Goal: Task Accomplishment & Management: Use online tool/utility

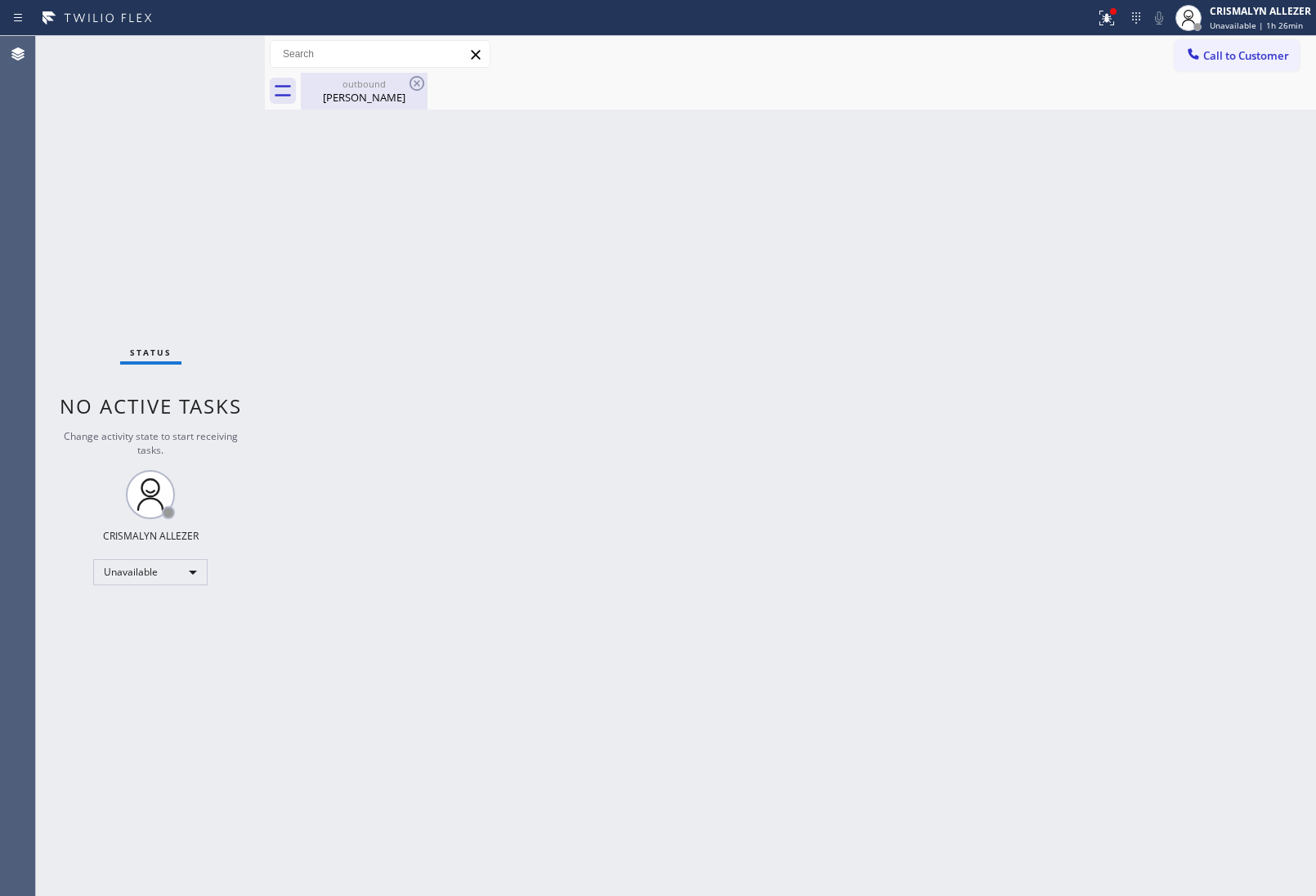
click at [364, 90] on div "[PERSON_NAME]" at bounding box center [364, 96] width 124 height 15
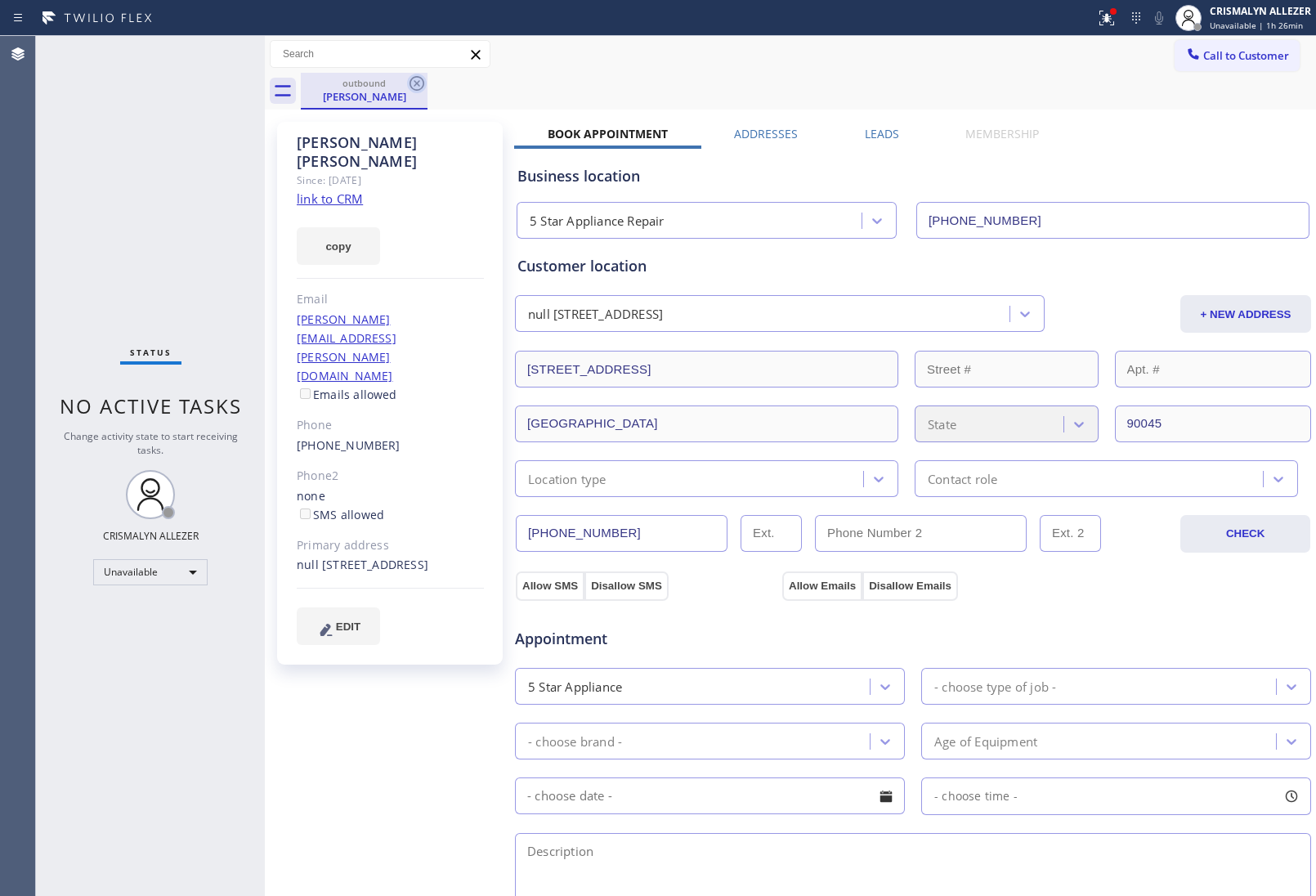
click at [413, 83] on icon at bounding box center [416, 83] width 20 height 20
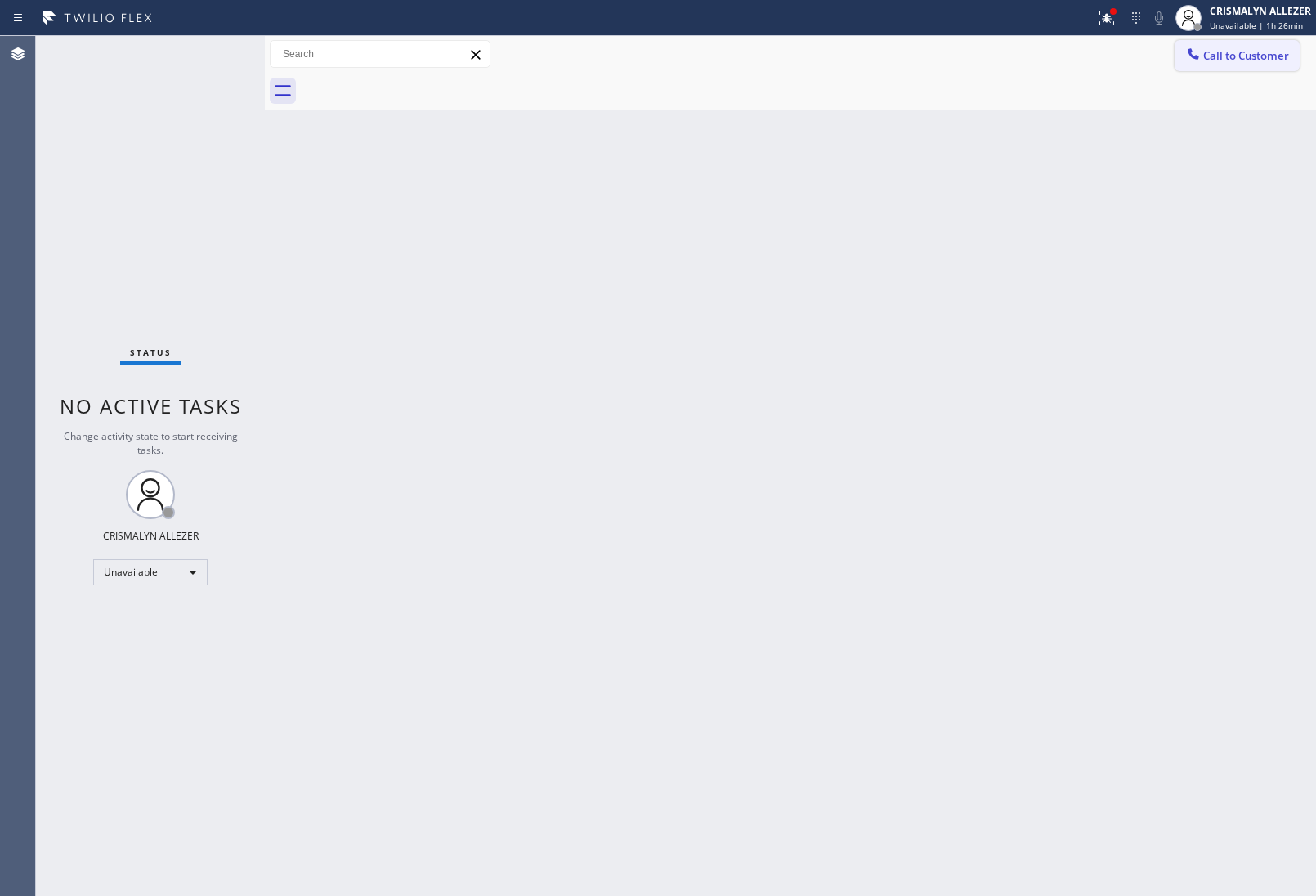
click at [1248, 60] on span "Call to Customer" at bounding box center [1246, 55] width 86 height 15
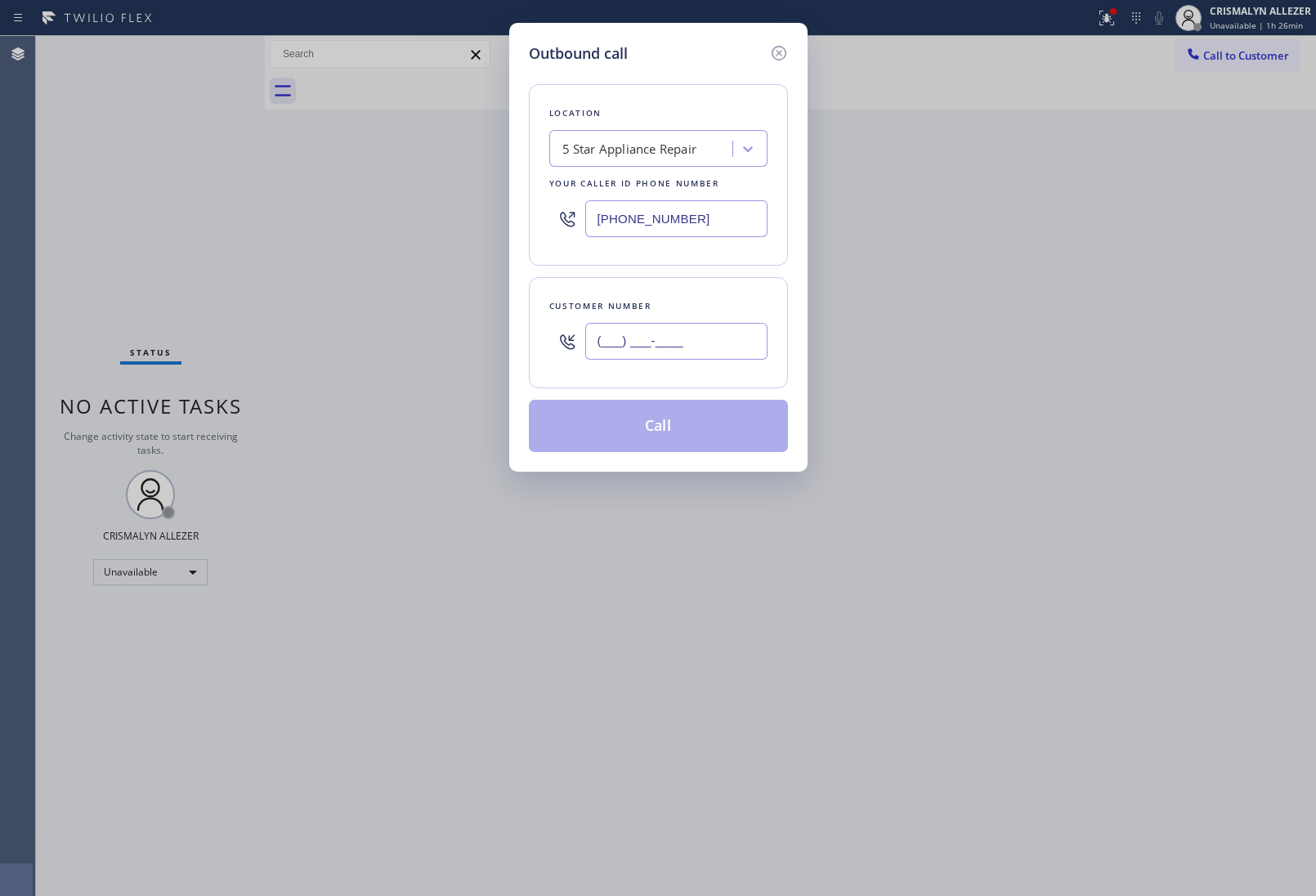
click at [729, 340] on input "(___) ___-____" at bounding box center [677, 340] width 183 height 37
paste input "text"
type input "(___) ___-____"
click at [701, 147] on div "5 Star Appliance Repair" at bounding box center [643, 149] width 178 height 29
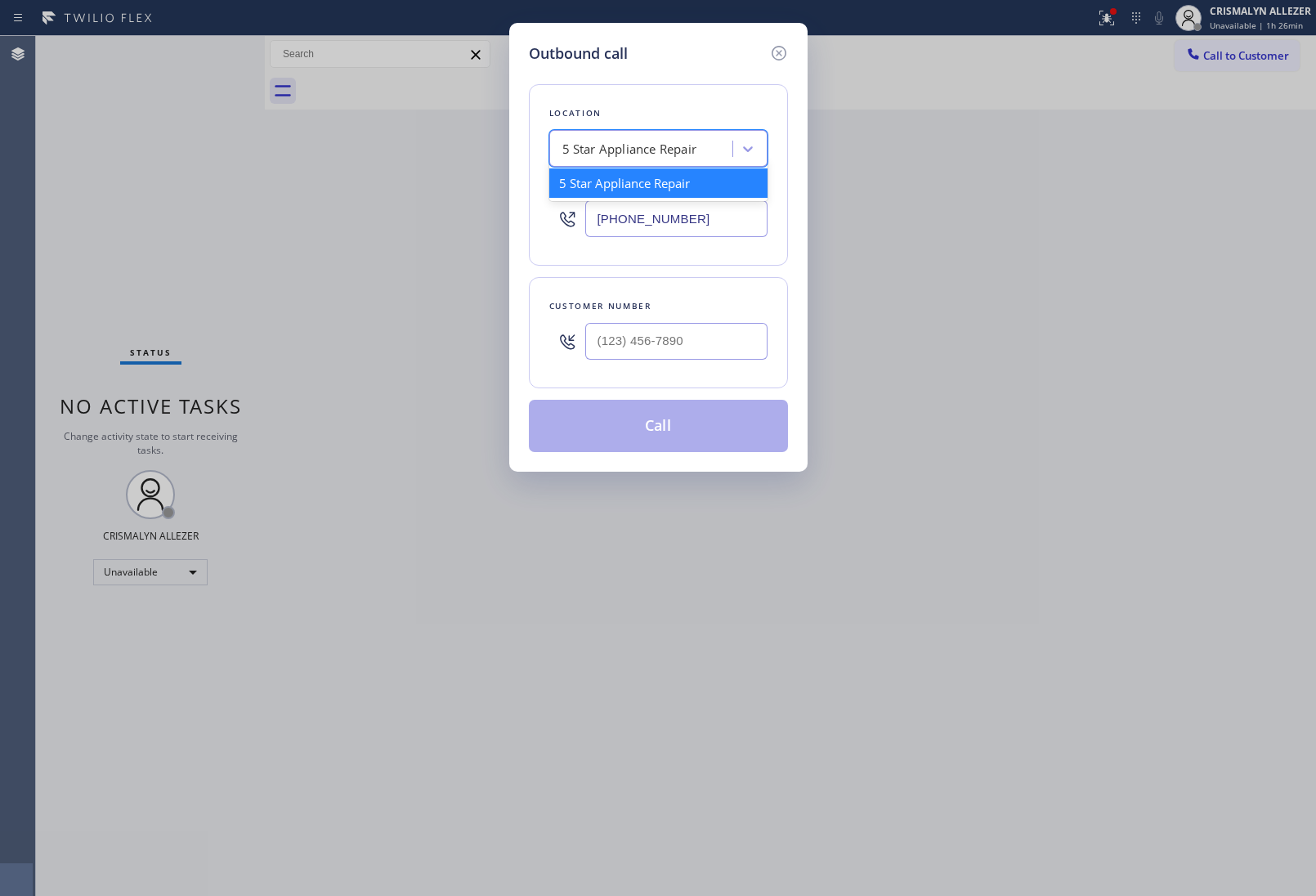
paste input "Kenmore Repair [GEOGRAPHIC_DATA][PERSON_NAME]"
click at [568, 144] on input "Kenmore Repair [GEOGRAPHIC_DATA][PERSON_NAME]" at bounding box center [637, 149] width 148 height 14
type input "Kenmore Repair [GEOGRAPHIC_DATA][PERSON_NAME]"
click at [648, 176] on div "Kenmore Repair [GEOGRAPHIC_DATA][PERSON_NAME]" at bounding box center [659, 199] width 218 height 62
type input "[PHONE_NUMBER]"
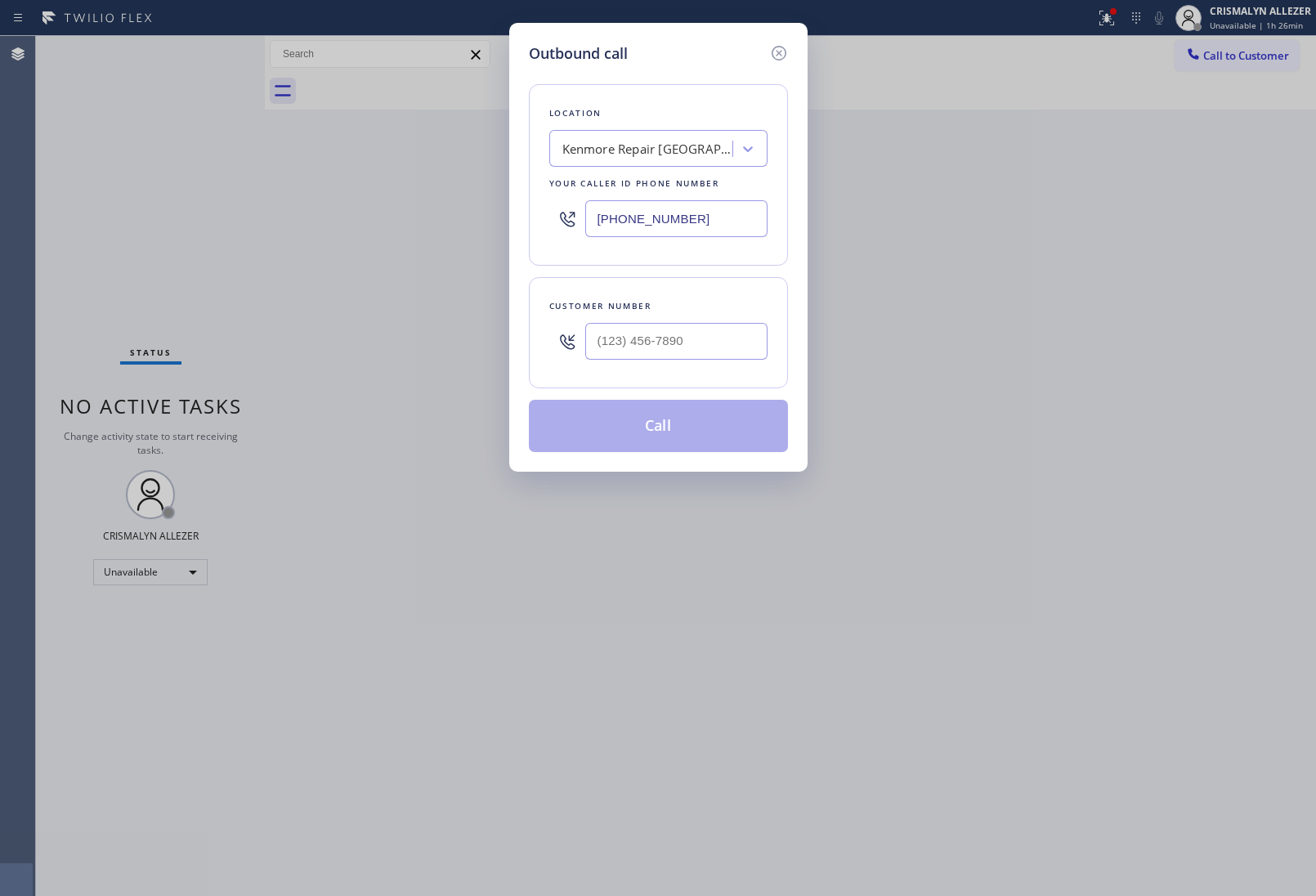
drag, startPoint x: 208, startPoint y: 174, endPoint x: 278, endPoint y: 219, distance: 83.2
click at [208, 174] on div "Outbound call Location [GEOGRAPHIC_DATA] Repair [GEOGRAPHIC_DATA][PERSON_NAME] …" at bounding box center [658, 448] width 1316 height 896
click at [701, 340] on input "(___) ___-____" at bounding box center [677, 340] width 183 height 37
paste input "408) 772-0056"
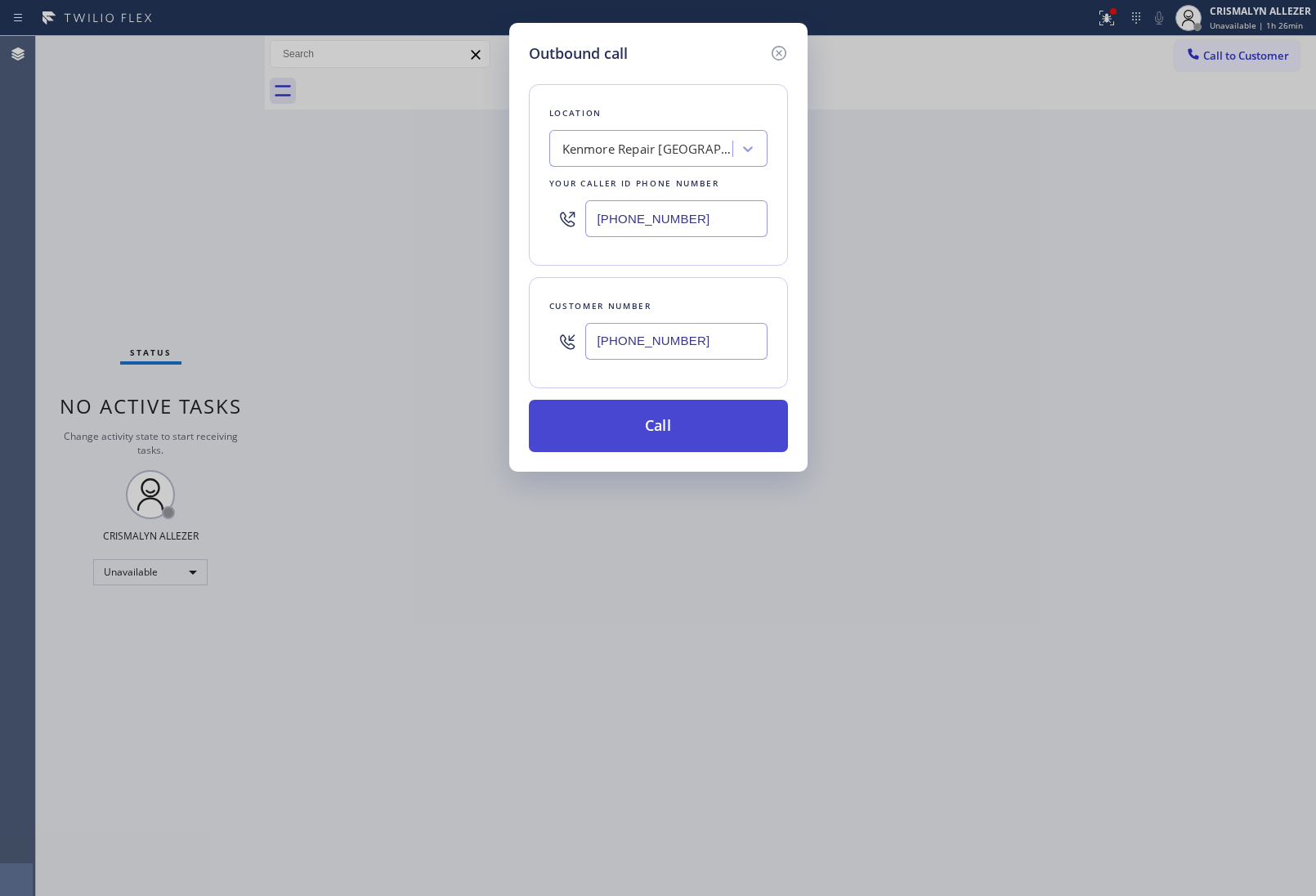
type input "[PHONE_NUMBER]"
click at [659, 438] on button "Call" at bounding box center [659, 425] width 259 height 52
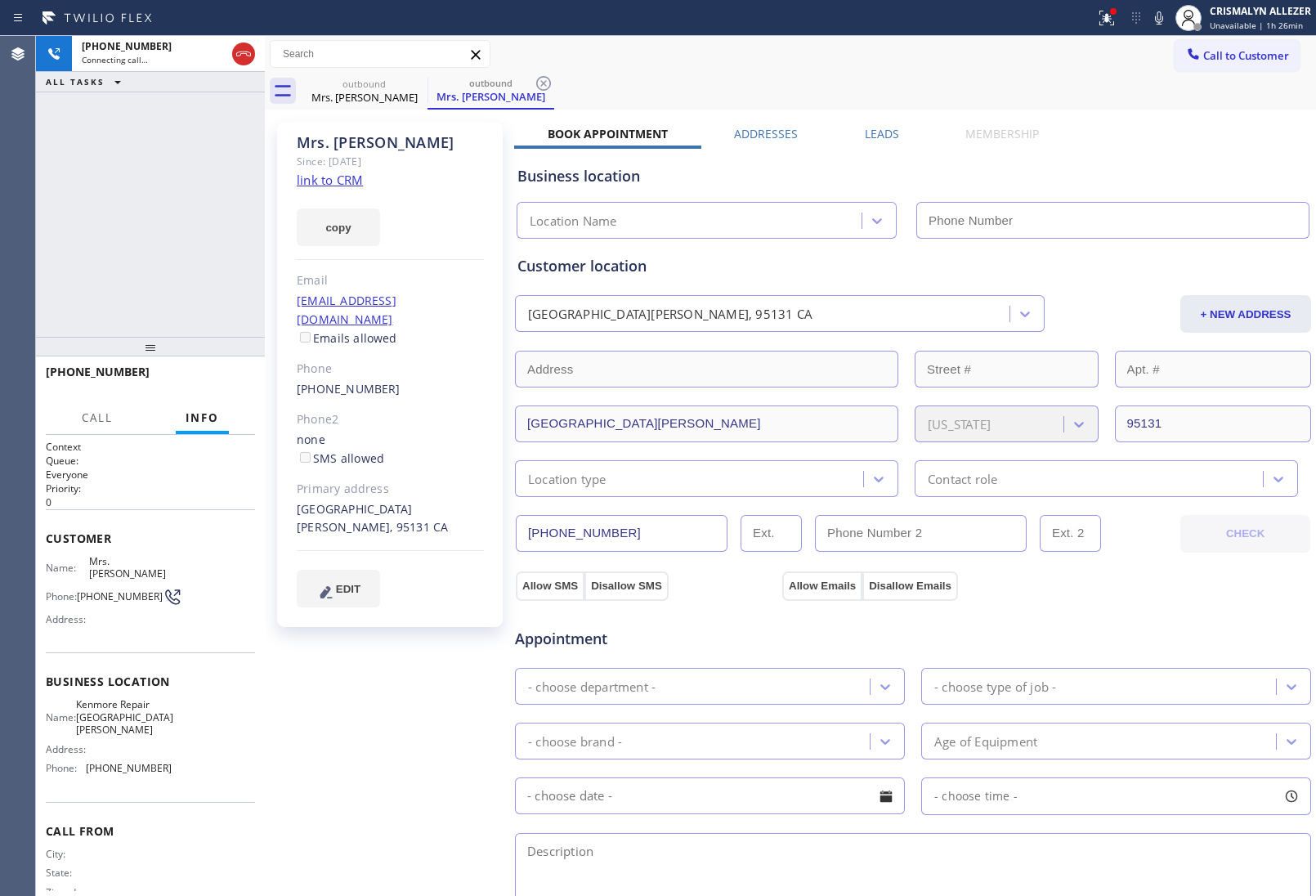
click at [338, 177] on link "link to CRM" at bounding box center [330, 179] width 67 height 16
type input "[PHONE_NUMBER]"
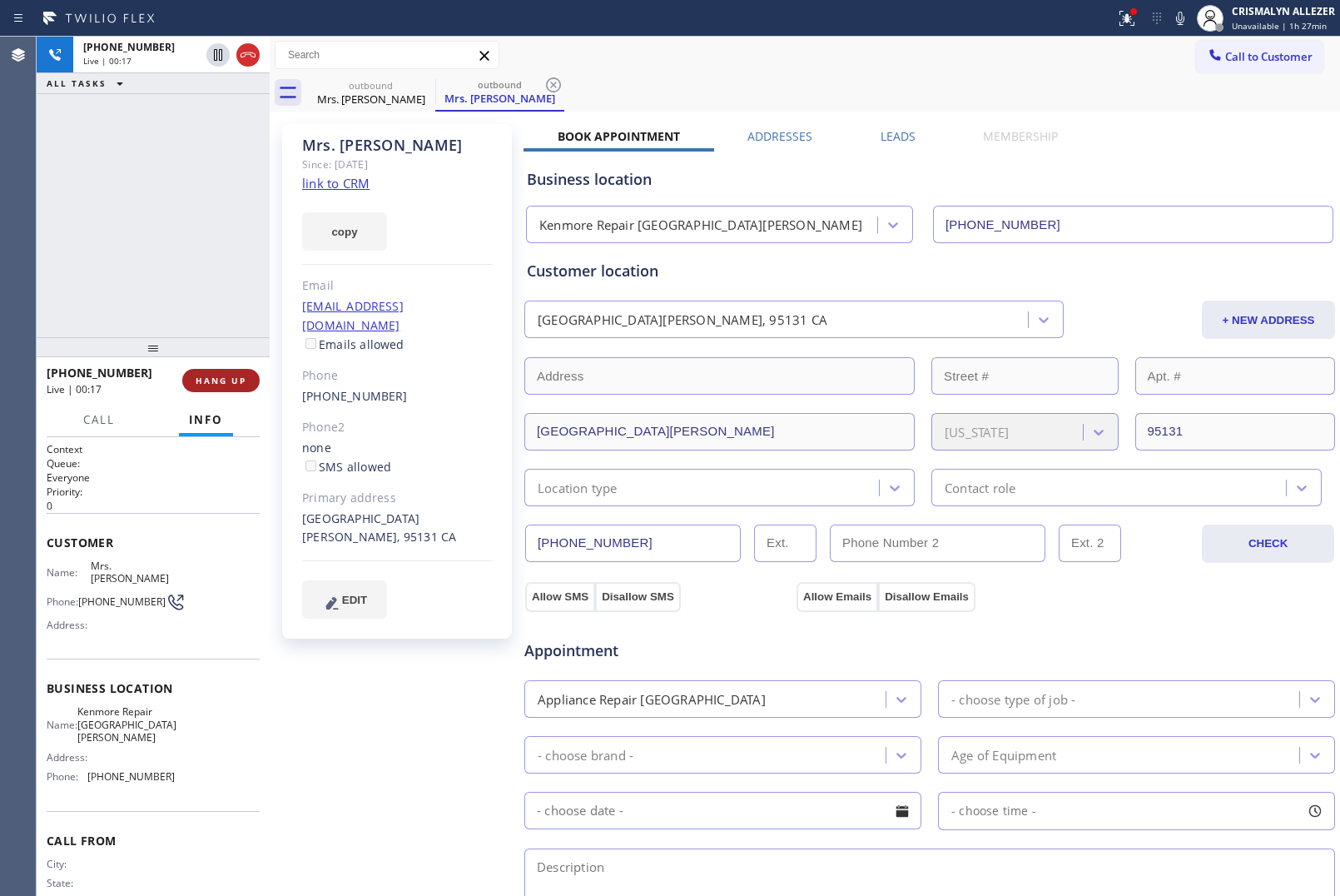
click at [240, 376] on span "HANG UP" at bounding box center [221, 380] width 50 height 11
click at [229, 386] on span "COMPLETE" at bounding box center [217, 380] width 57 height 11
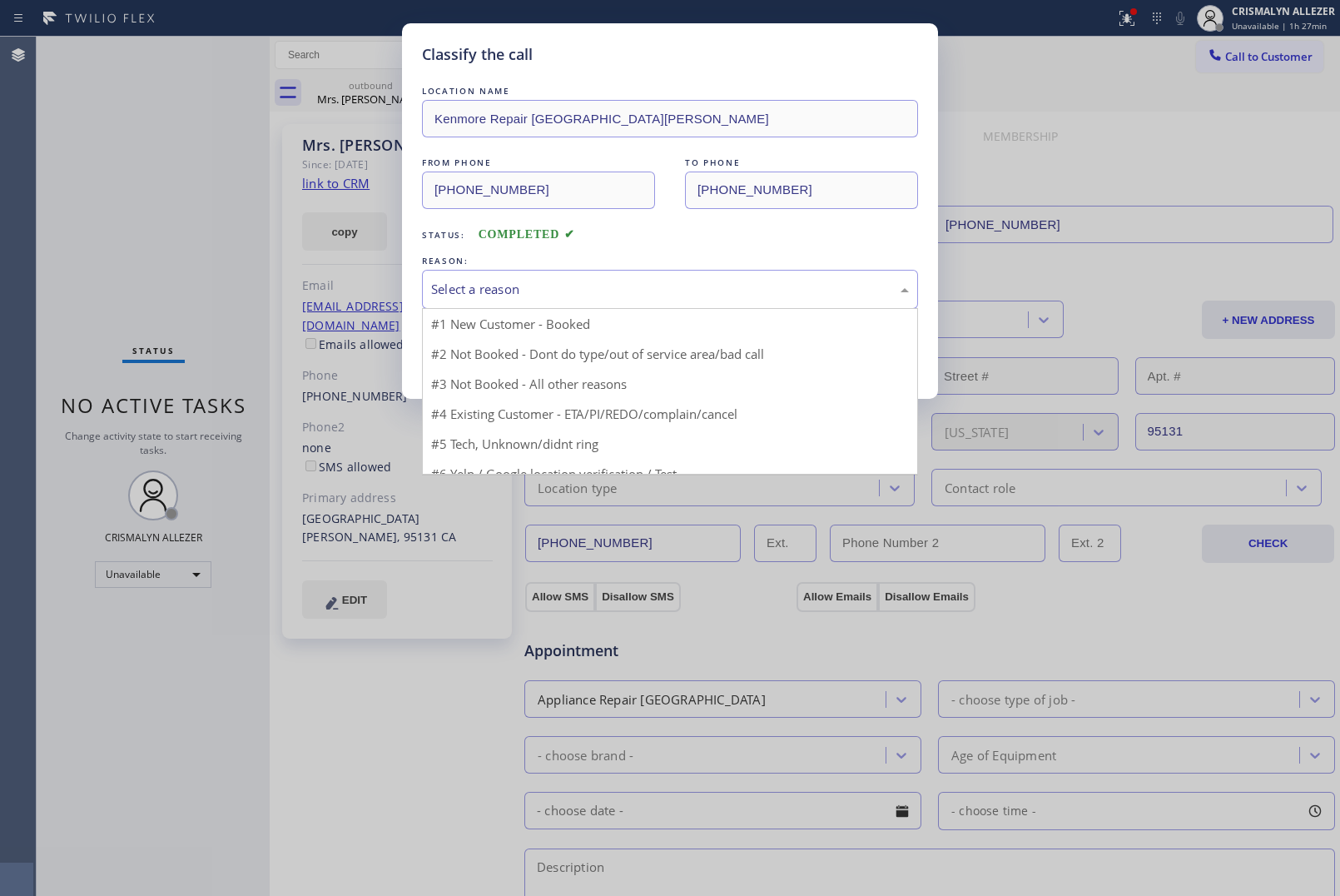
click at [646, 293] on div "Select a reason" at bounding box center [670, 289] width 478 height 19
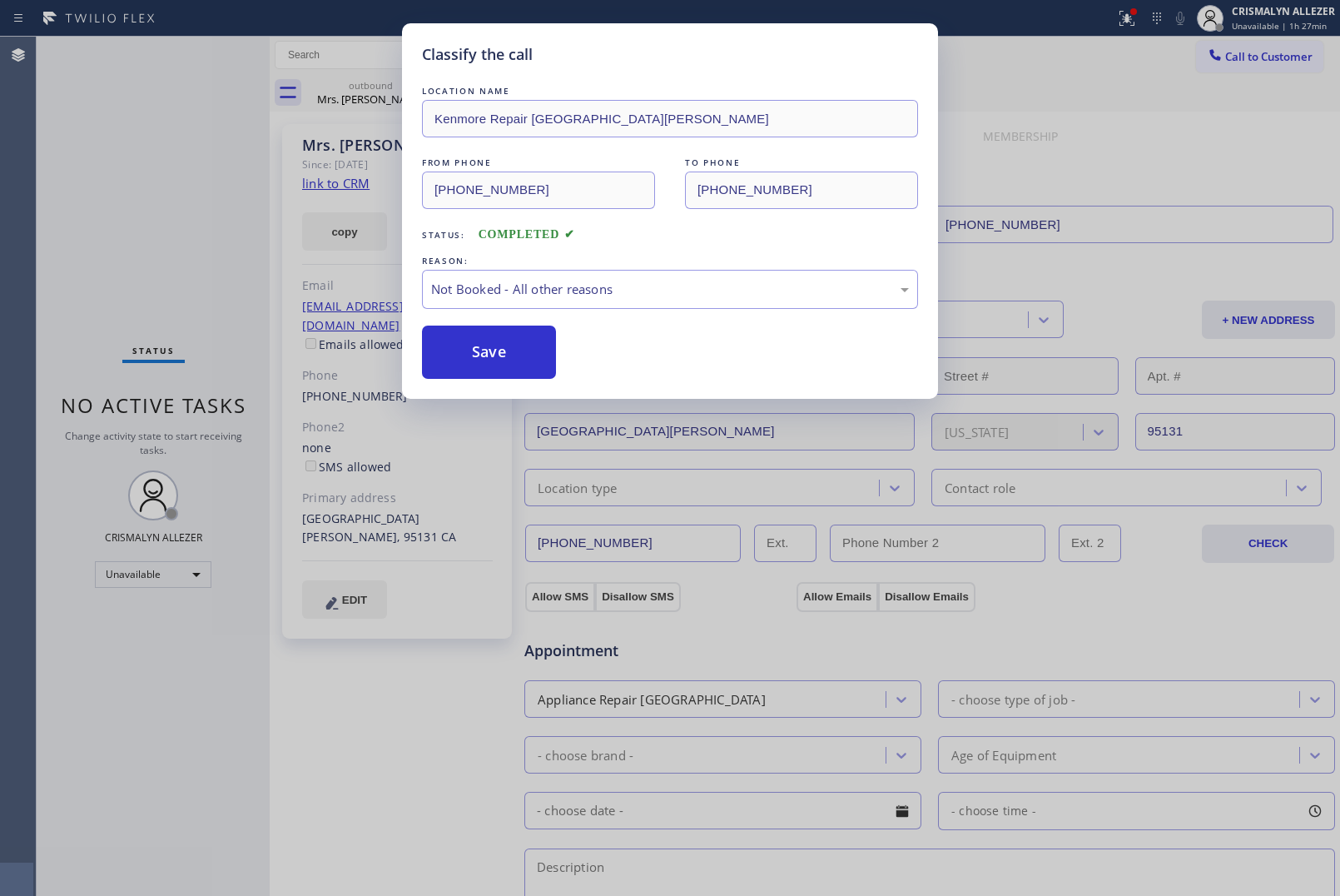
click at [523, 352] on button "Save" at bounding box center [489, 352] width 134 height 53
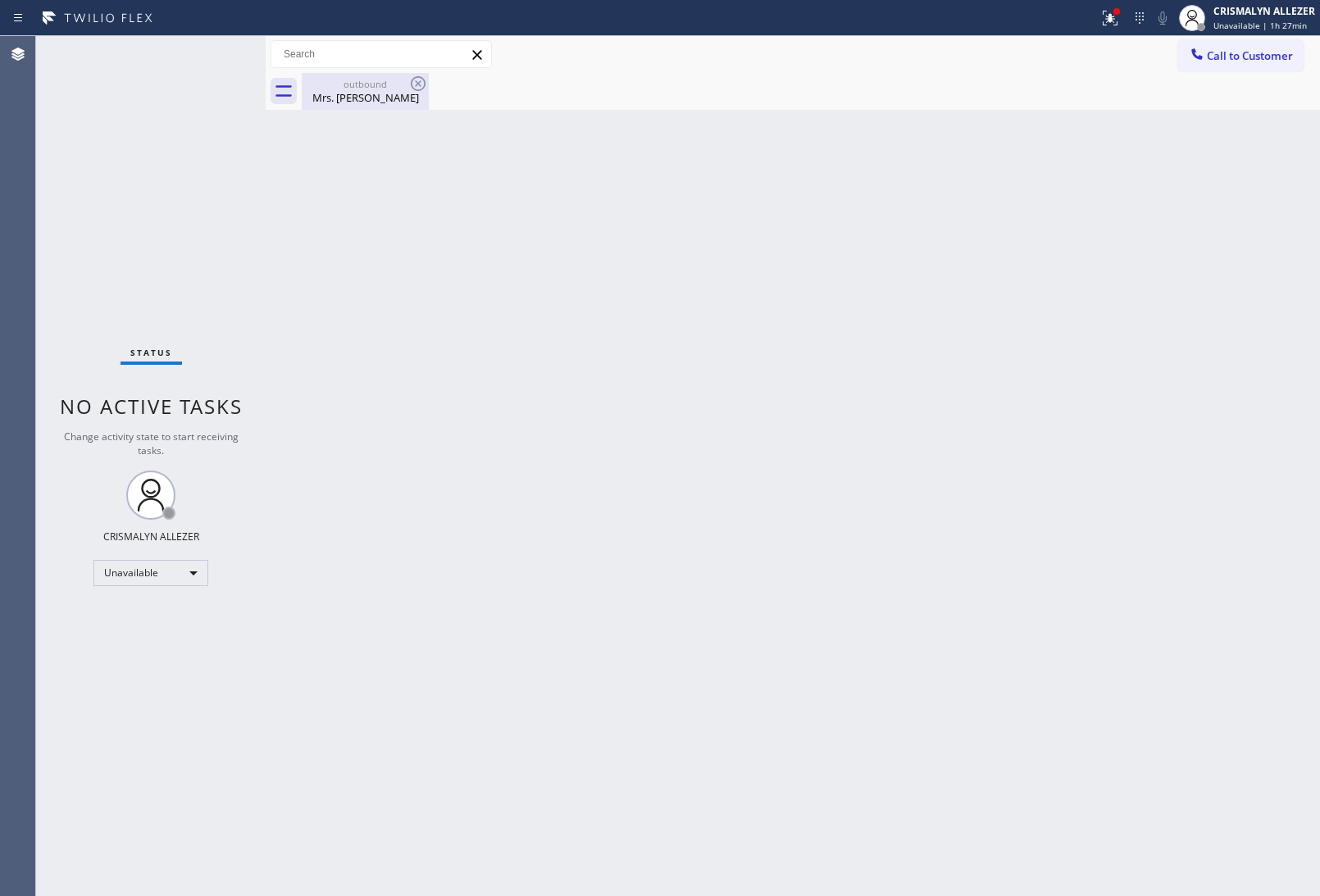
click at [360, 99] on div "Mrs. [PERSON_NAME]" at bounding box center [365, 97] width 124 height 15
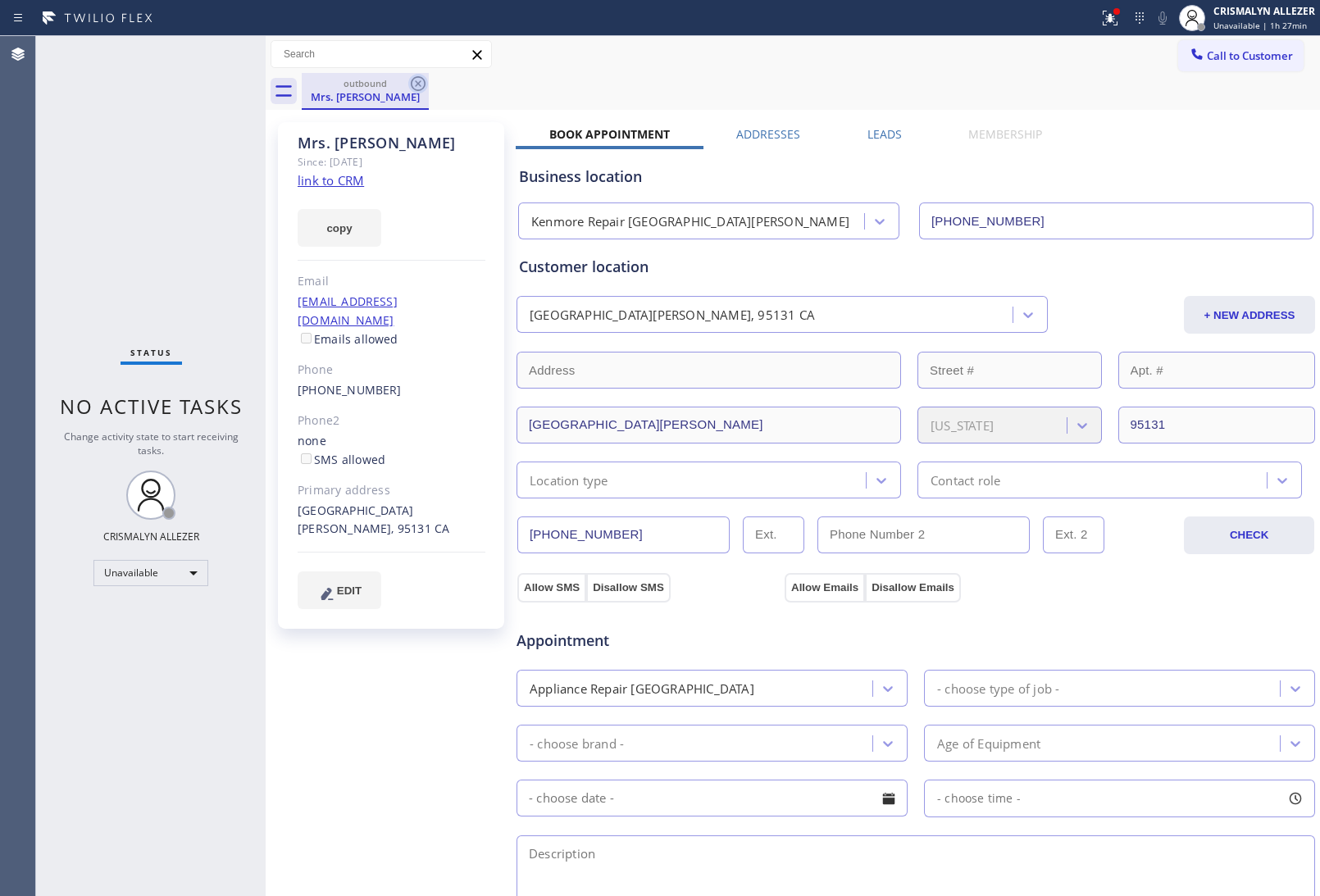
click at [420, 82] on icon at bounding box center [418, 83] width 20 height 20
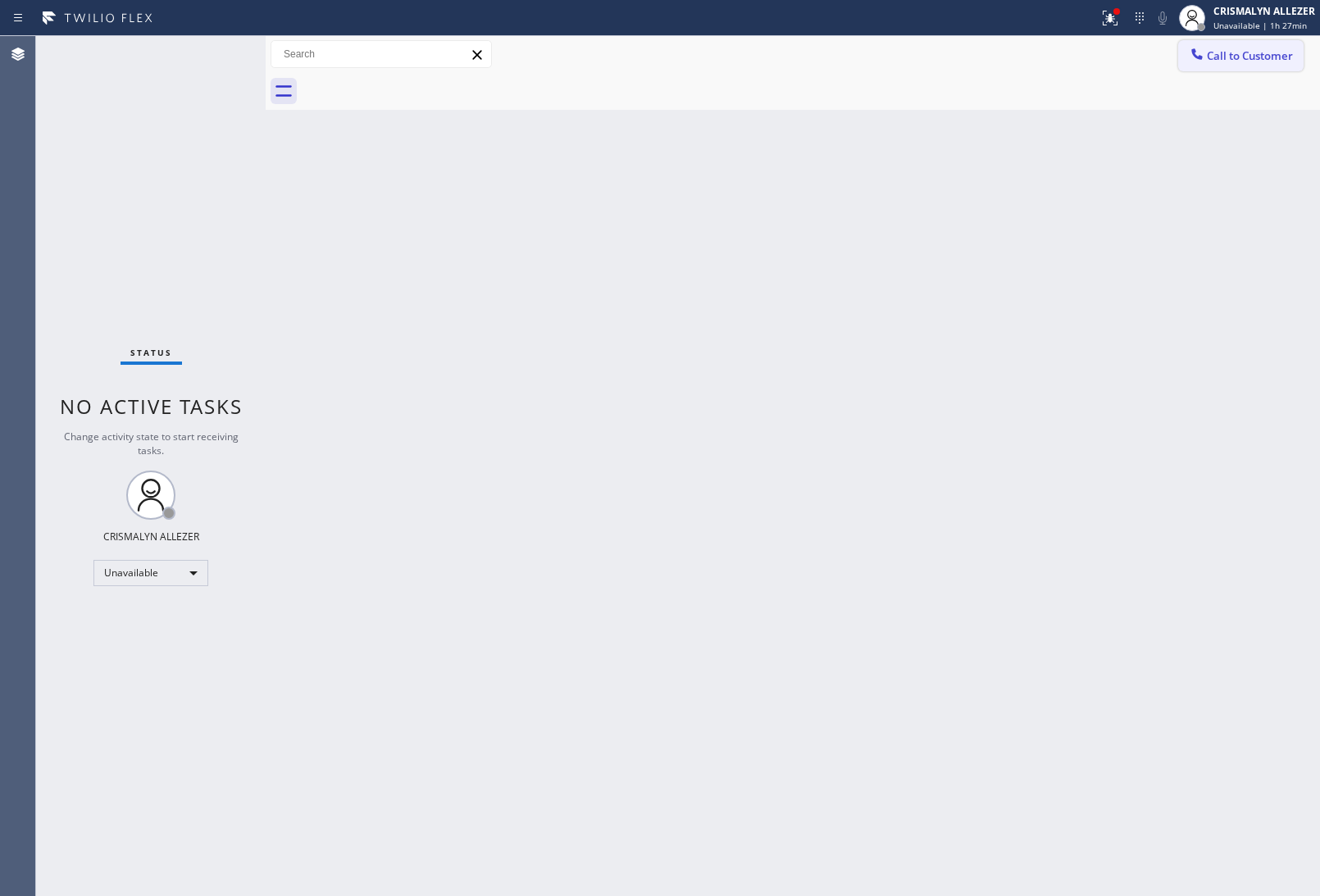
click at [1210, 58] on span "Call to Customer" at bounding box center [1250, 56] width 86 height 15
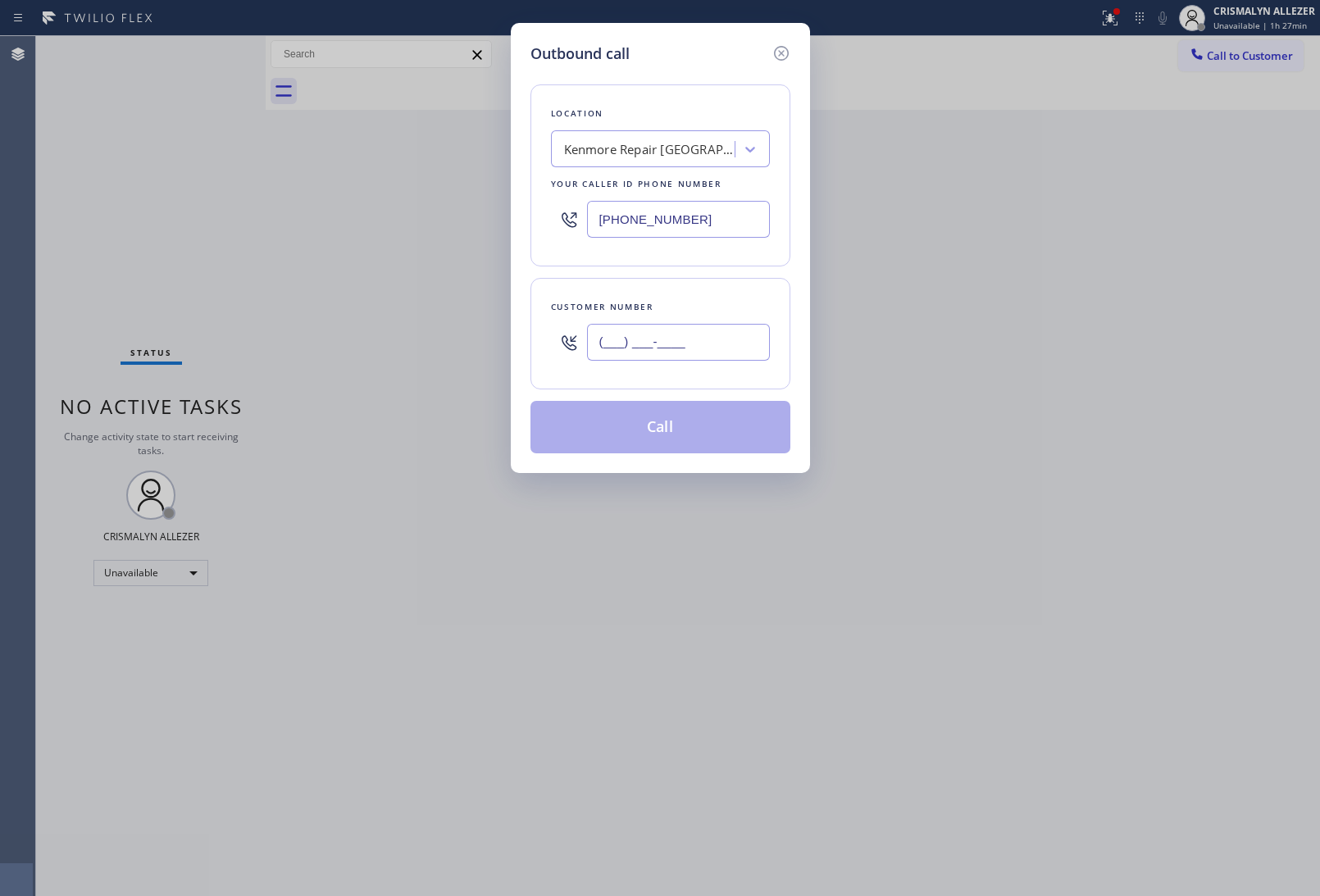
click at [728, 342] on input "(___) ___-____" at bounding box center [679, 341] width 183 height 37
paste input "631) 239"
drag, startPoint x: 724, startPoint y: 353, endPoint x: 202, endPoint y: 365, distance: 522.1
click at [211, 363] on div "Outbound call Location [GEOGRAPHIC_DATA] Repair [GEOGRAPHIC_DATA][PERSON_NAME] …" at bounding box center [660, 448] width 1320 height 896
paste input "408) 772-0056"
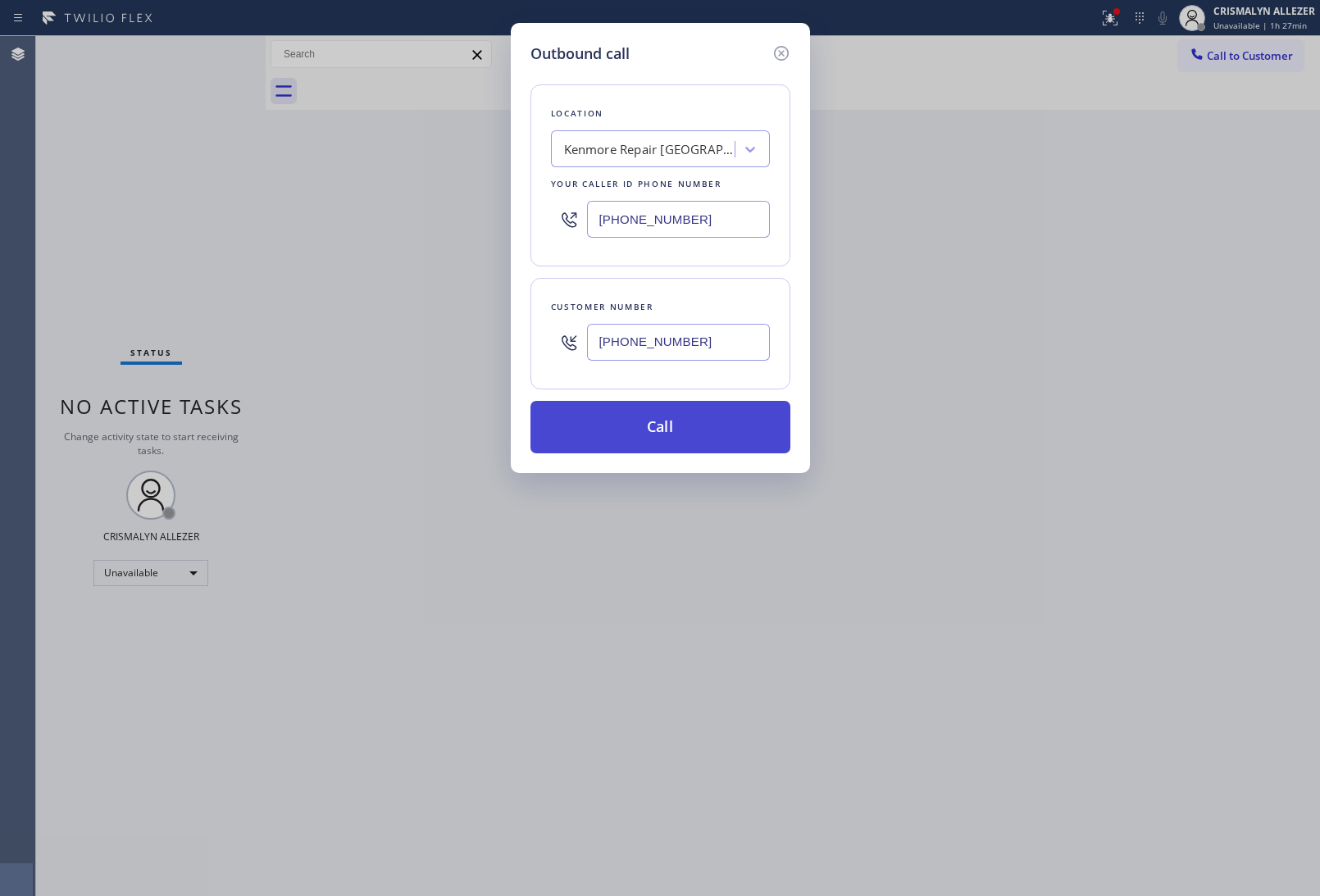
type input "[PHONE_NUMBER]"
click at [674, 437] on button "Call" at bounding box center [661, 426] width 260 height 52
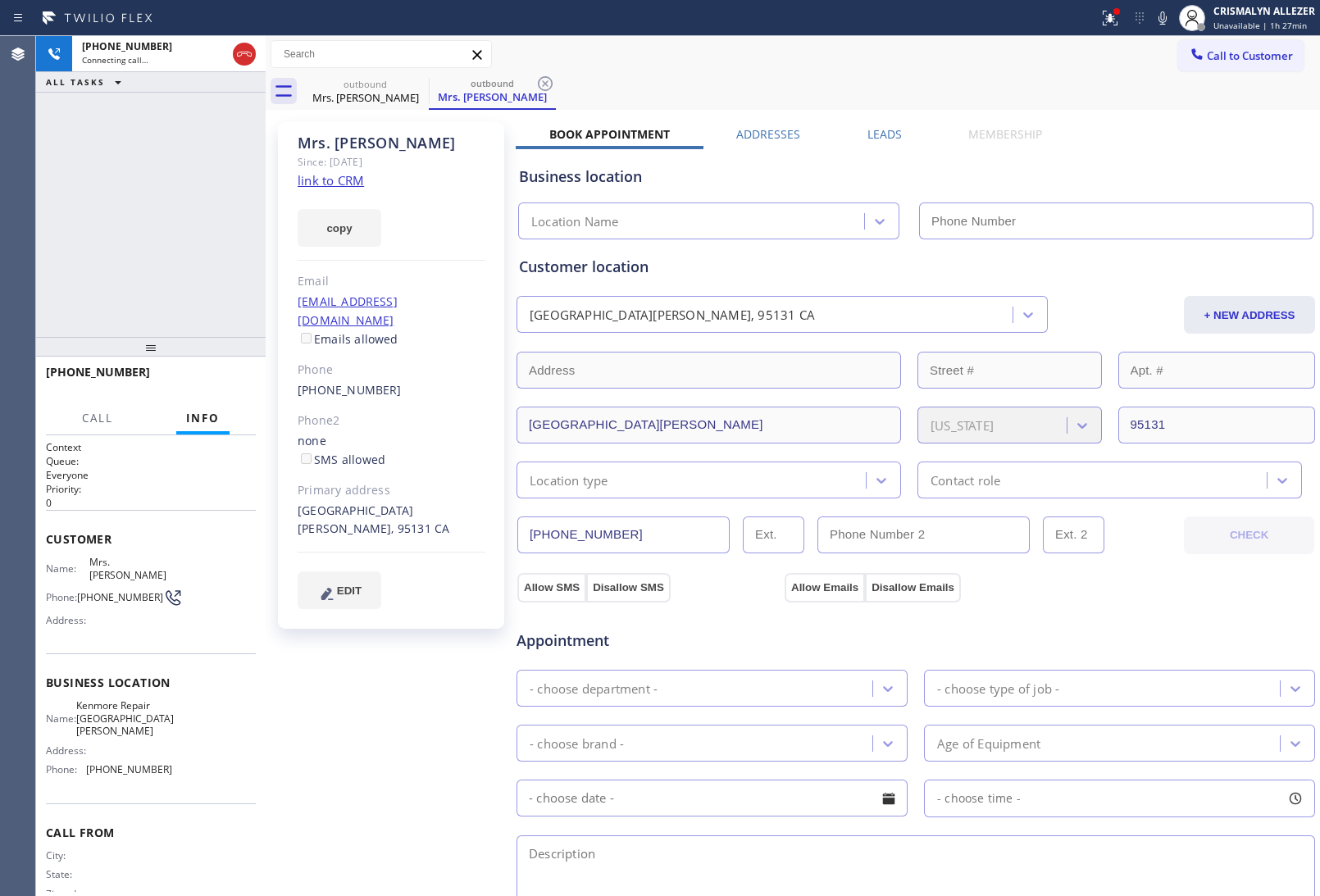
type input "[PHONE_NUMBER]"
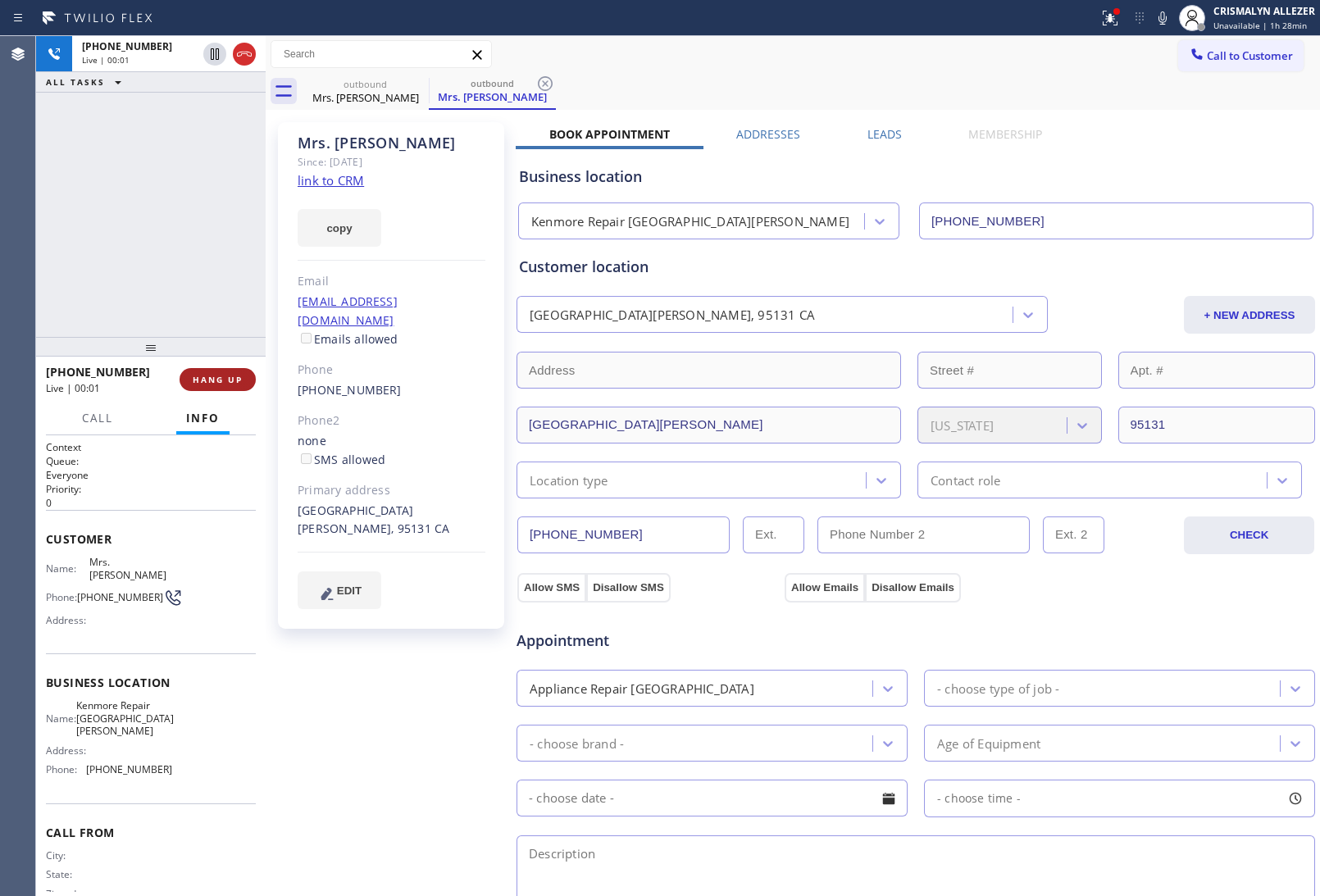
drag, startPoint x: 210, startPoint y: 377, endPoint x: 205, endPoint y: 387, distance: 11.2
click at [210, 377] on span "HANG UP" at bounding box center [217, 379] width 50 height 11
click at [205, 389] on button "HANG UP" at bounding box center [217, 379] width 76 height 23
click at [216, 380] on span "COMPLETE" at bounding box center [214, 379] width 56 height 11
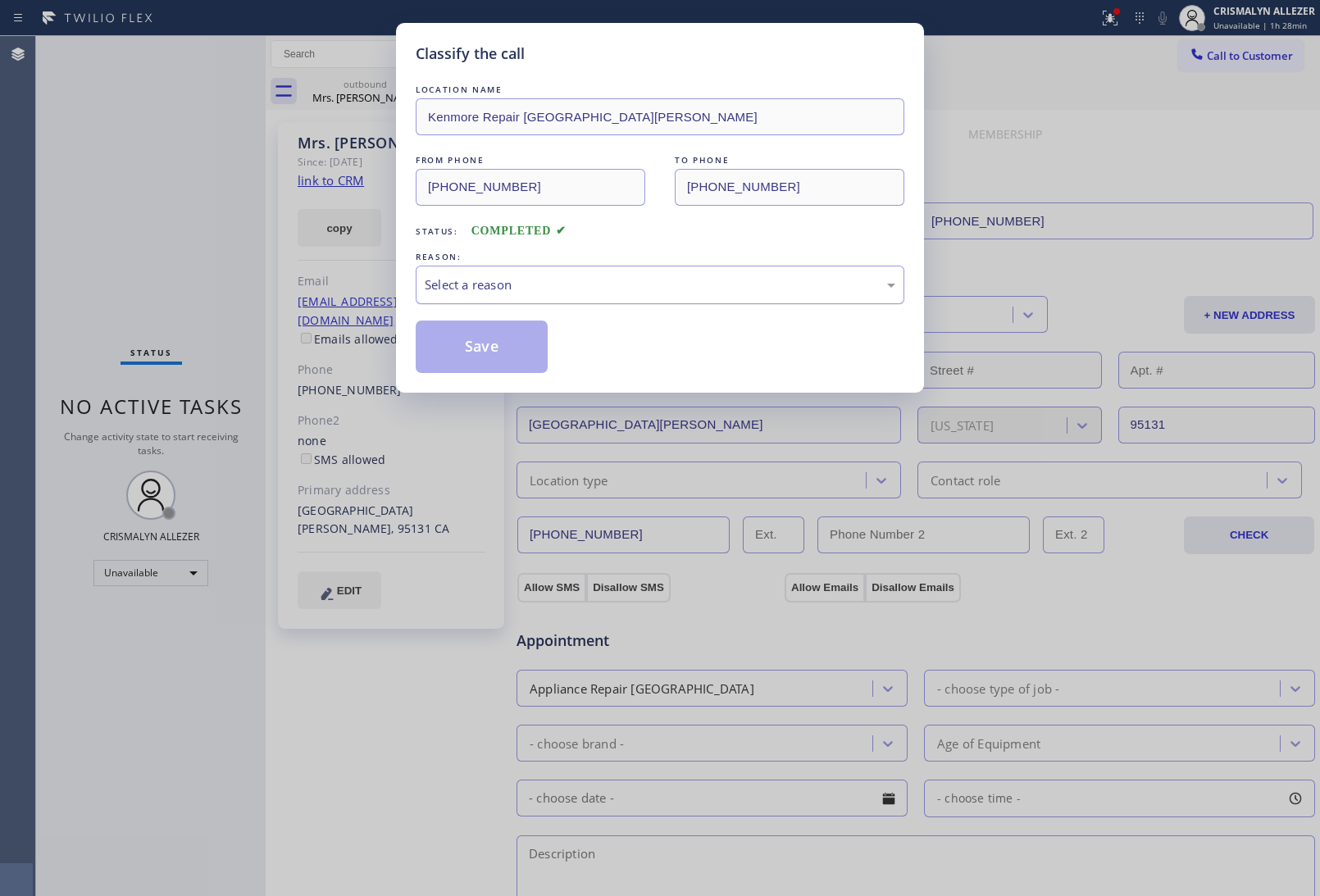
drag, startPoint x: 703, startPoint y: 293, endPoint x: 689, endPoint y: 295, distance: 14.1
click at [699, 293] on div "Select a reason" at bounding box center [660, 285] width 471 height 19
click at [485, 358] on button "Save" at bounding box center [482, 347] width 132 height 52
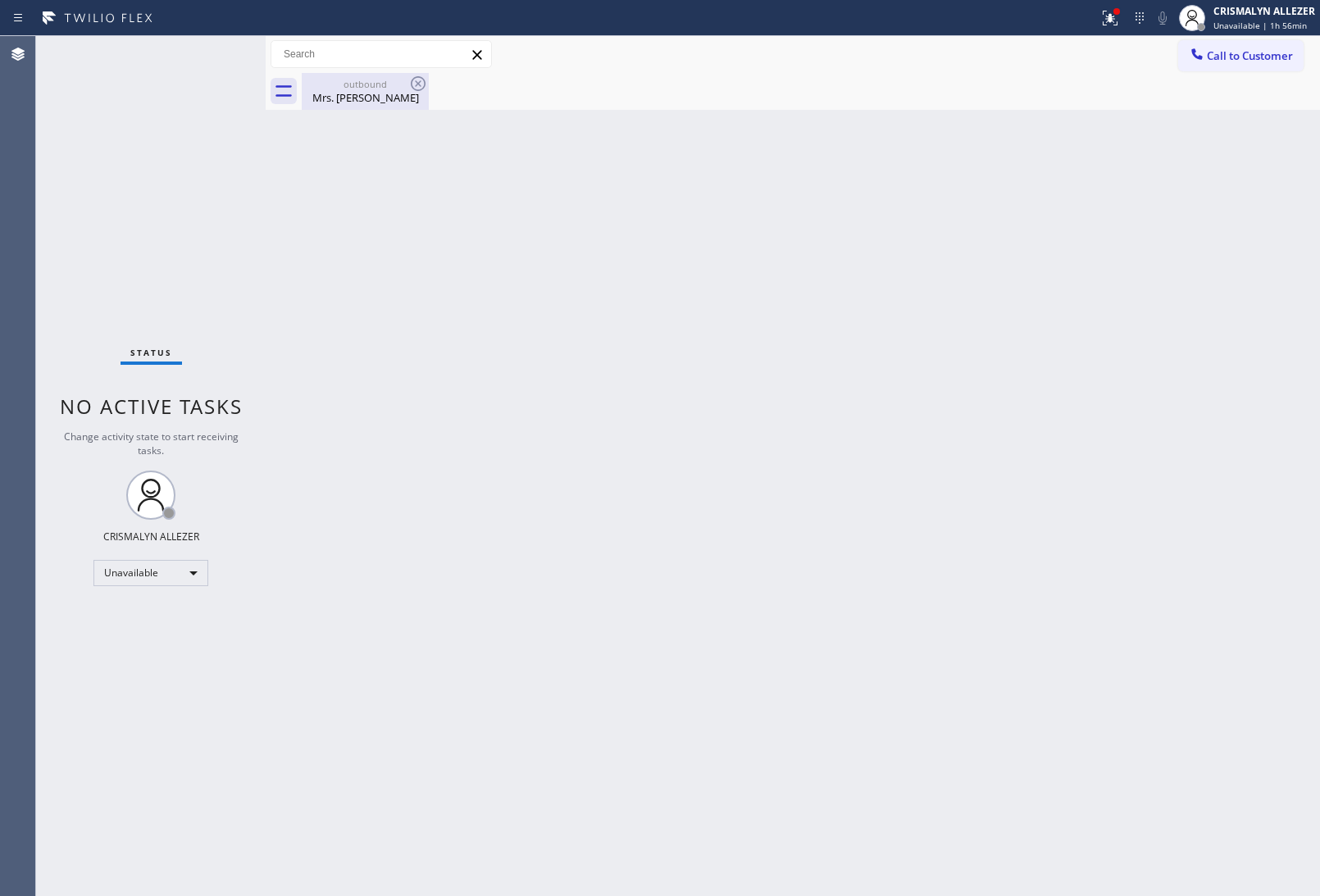
drag, startPoint x: 362, startPoint y: 92, endPoint x: 391, endPoint y: 86, distance: 29.6
click at [365, 91] on div "Mrs. [PERSON_NAME]" at bounding box center [365, 97] width 124 height 15
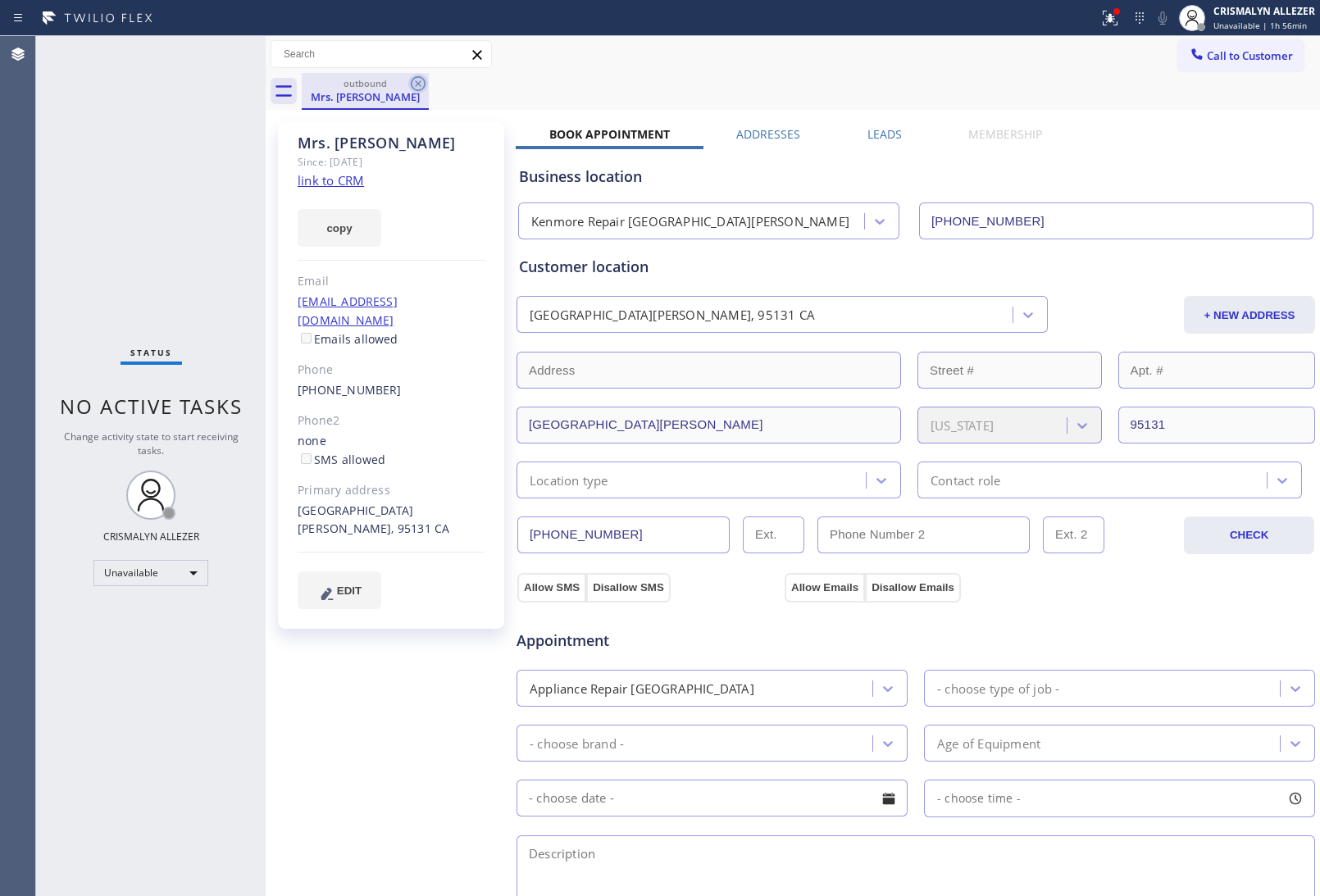
click at [414, 87] on icon at bounding box center [418, 83] width 15 height 15
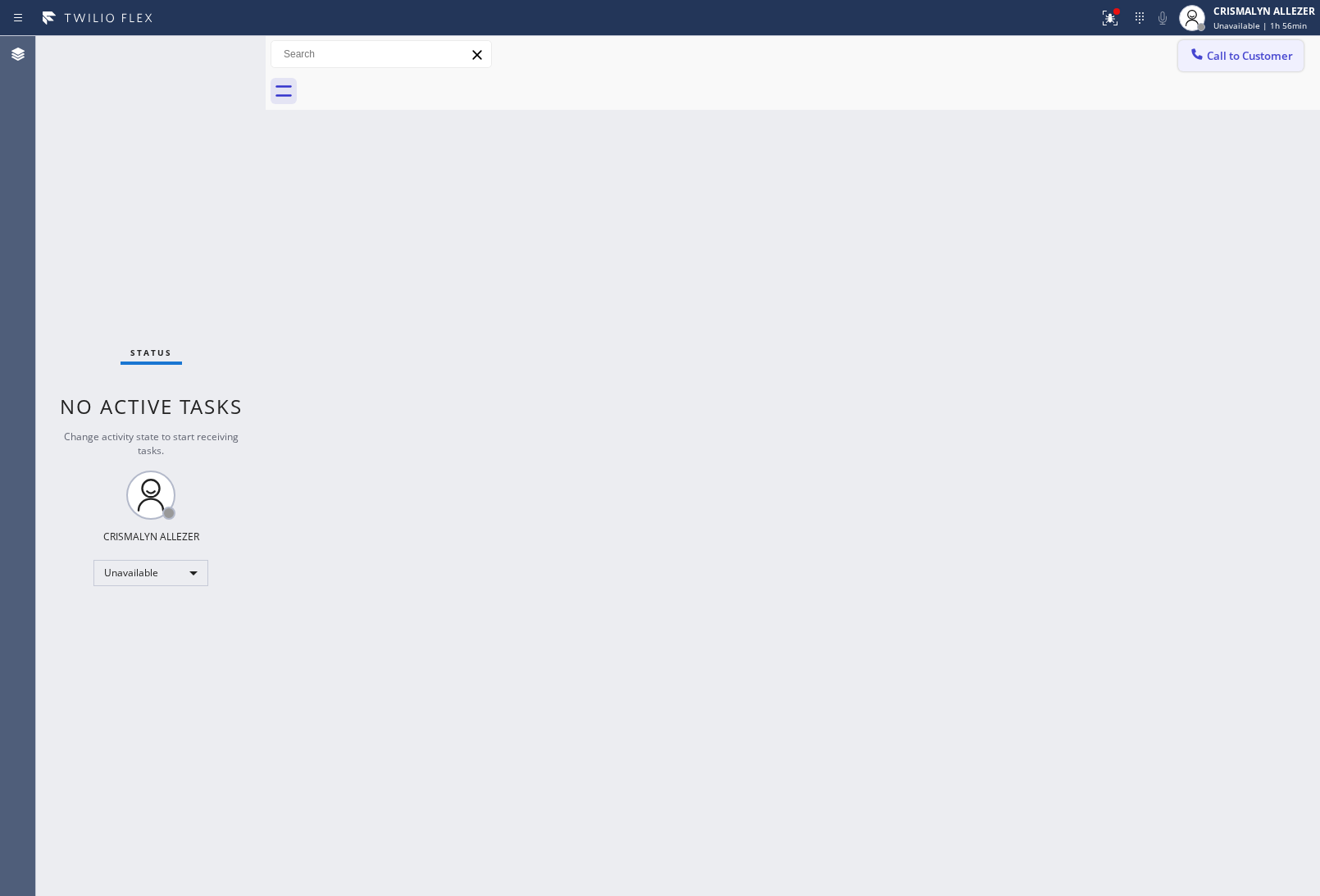
click at [1214, 57] on span "Call to Customer" at bounding box center [1250, 56] width 86 height 15
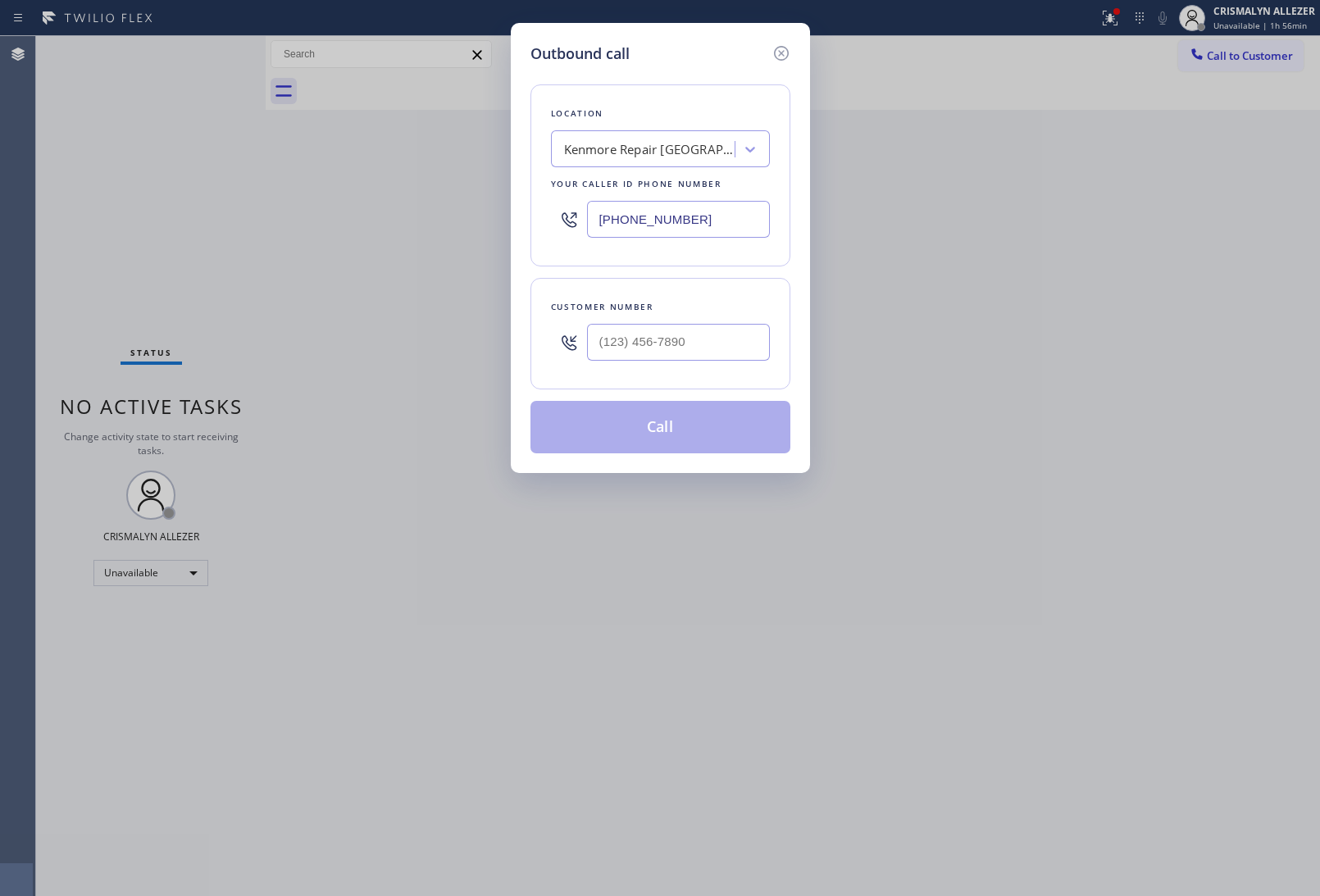
paste input "708) 554-7898"
drag, startPoint x: 687, startPoint y: 222, endPoint x: 348, endPoint y: 231, distance: 339.1
click at [355, 229] on div "Outbound call Location [GEOGRAPHIC_DATA] Repair [GEOGRAPHIC_DATA][PERSON_NAME] …" at bounding box center [660, 448] width 1320 height 896
type input "[PHONE_NUMBER]"
click at [686, 342] on input "(___) ___-____" at bounding box center [679, 341] width 183 height 37
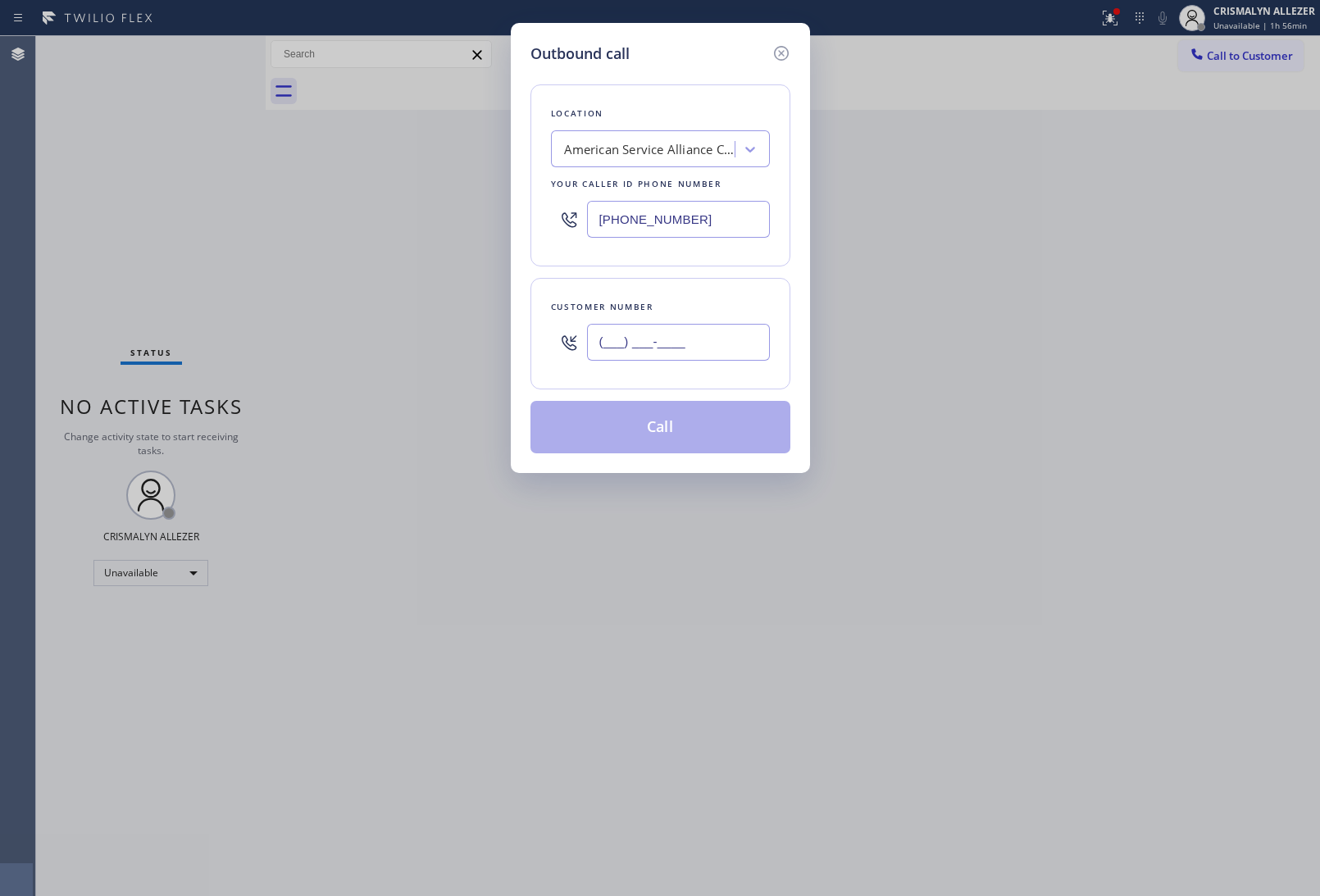
paste input "773) 681-4423"
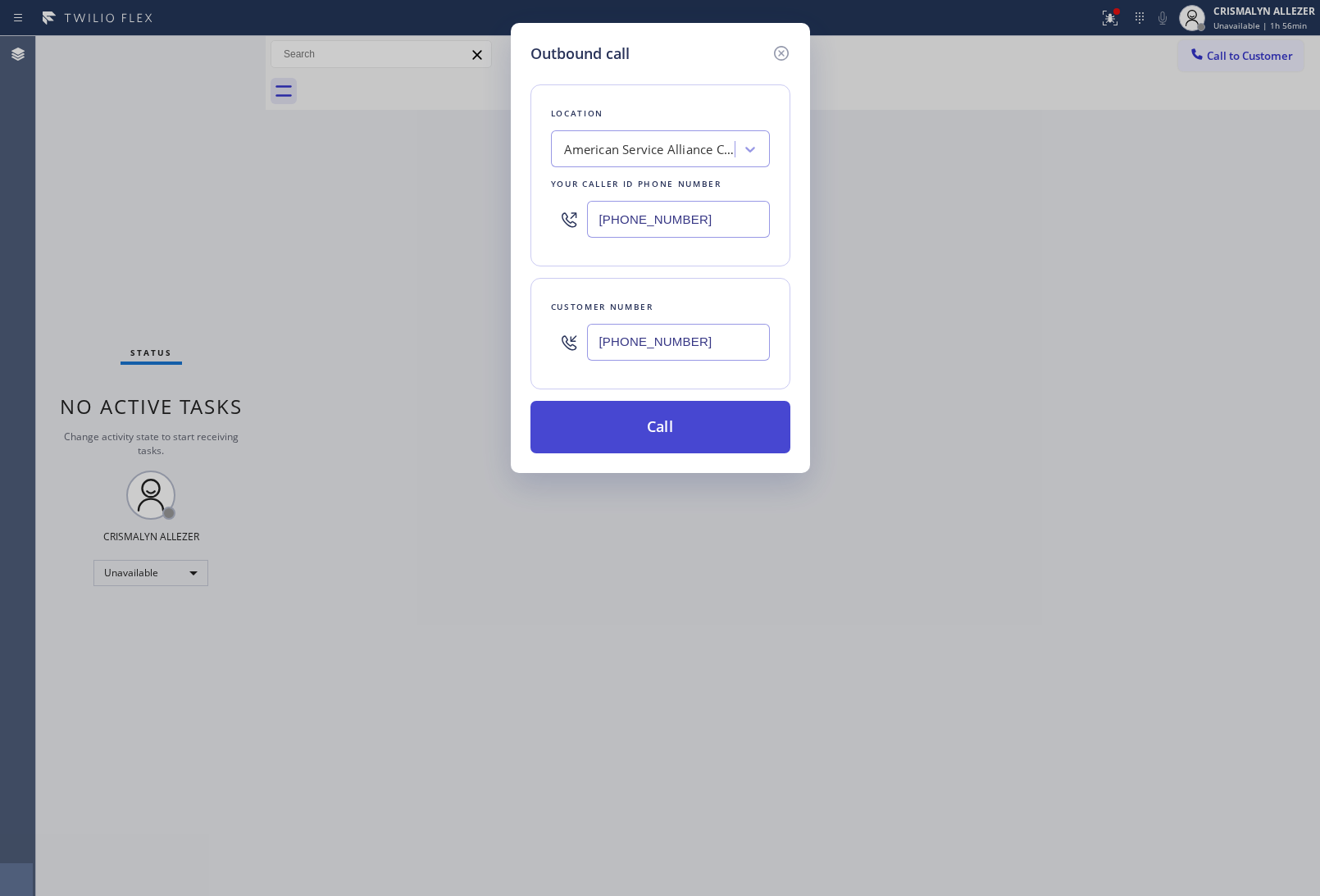
type input "[PHONE_NUMBER]"
click at [658, 429] on button "Call" at bounding box center [661, 426] width 260 height 52
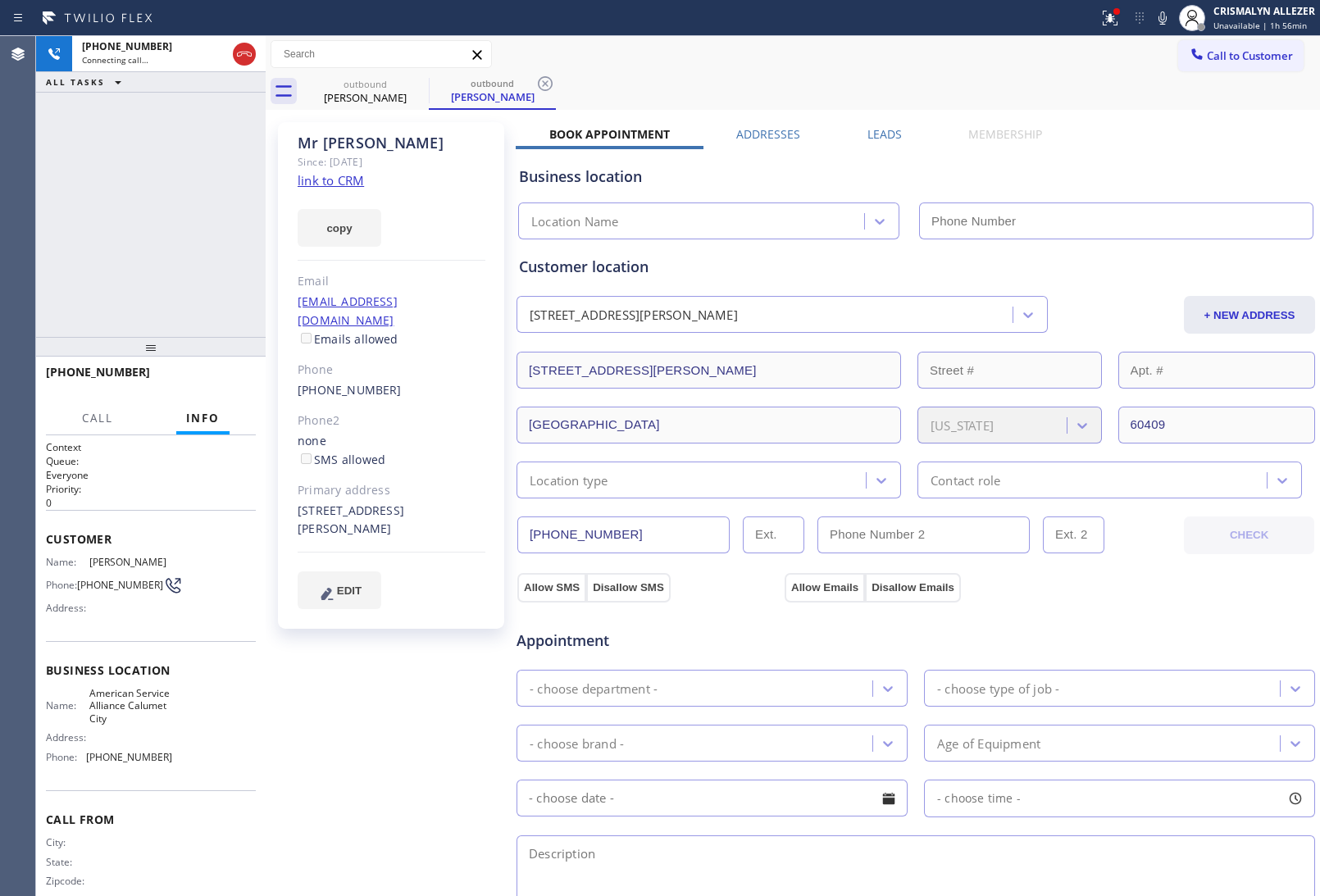
click at [326, 181] on link "link to CRM" at bounding box center [331, 180] width 67 height 16
type input "[PHONE_NUMBER]"
click at [206, 374] on span "HANG UP" at bounding box center [217, 379] width 50 height 11
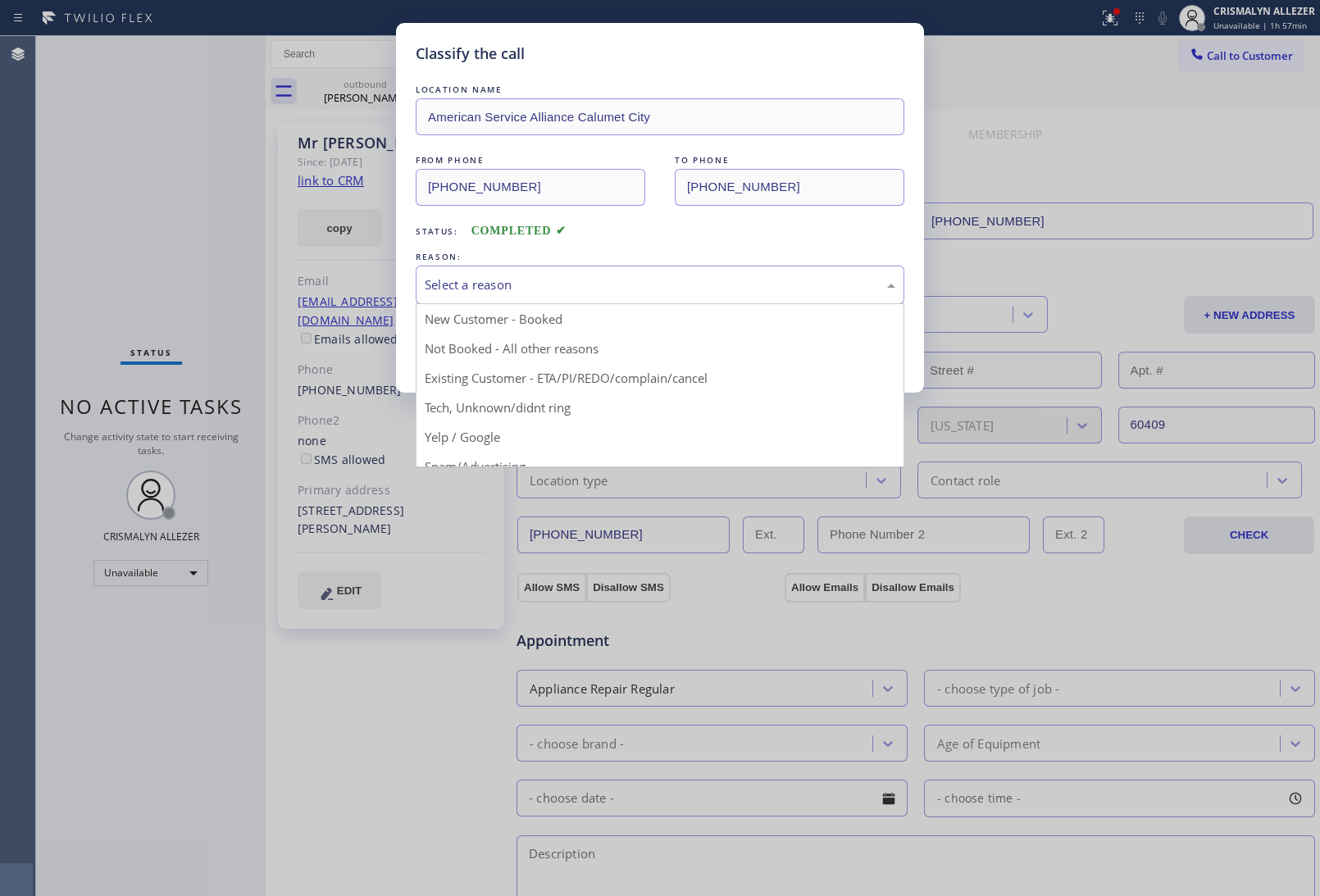
click at [645, 277] on div "Select a reason" at bounding box center [660, 285] width 471 height 19
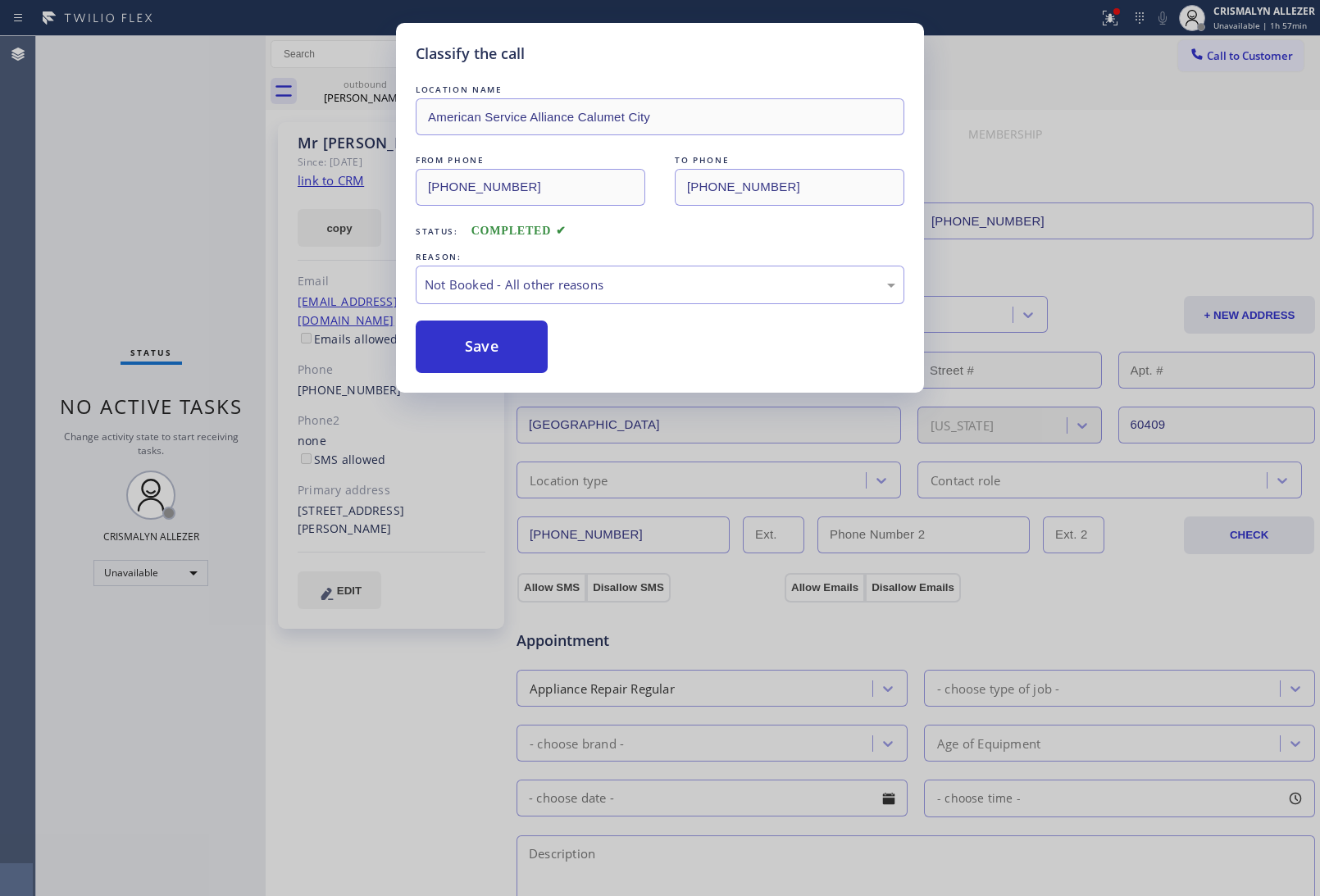
click at [491, 341] on button "Save" at bounding box center [482, 347] width 132 height 52
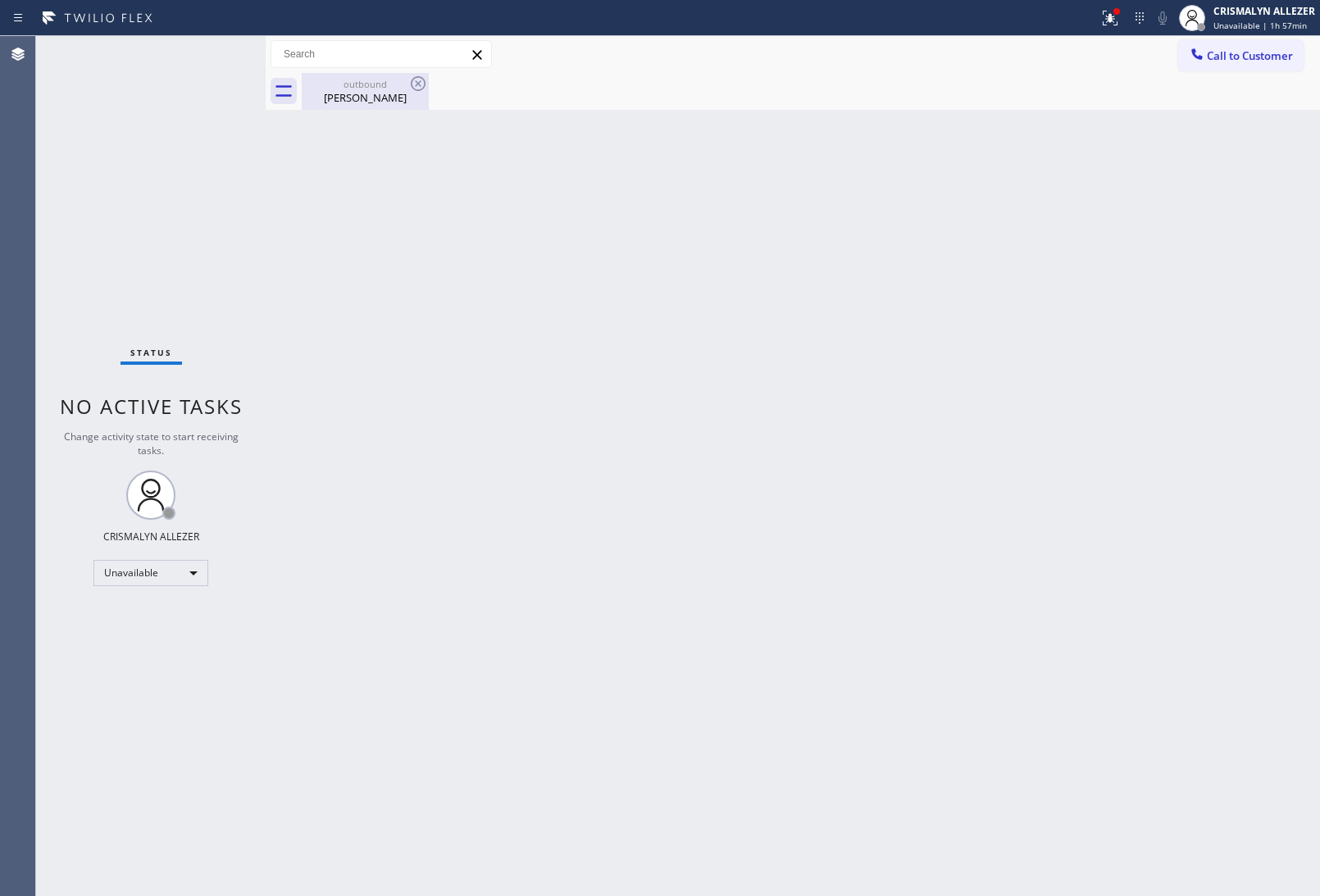
drag, startPoint x: 387, startPoint y: 105, endPoint x: 395, endPoint y: 90, distance: 17.0
click at [387, 104] on div "outbound [PERSON_NAME]" at bounding box center [365, 91] width 124 height 37
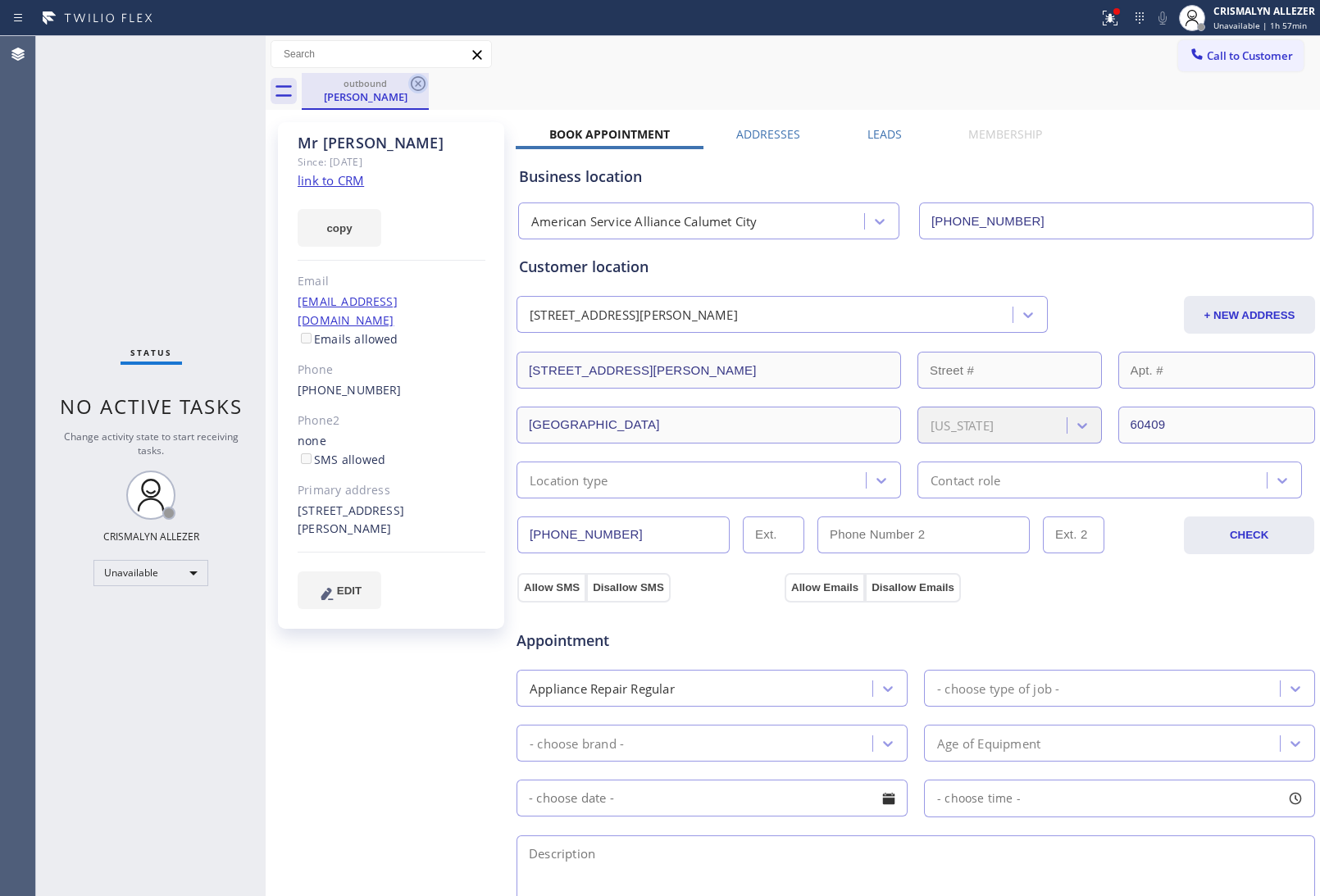
click at [413, 83] on icon at bounding box center [418, 83] width 20 height 20
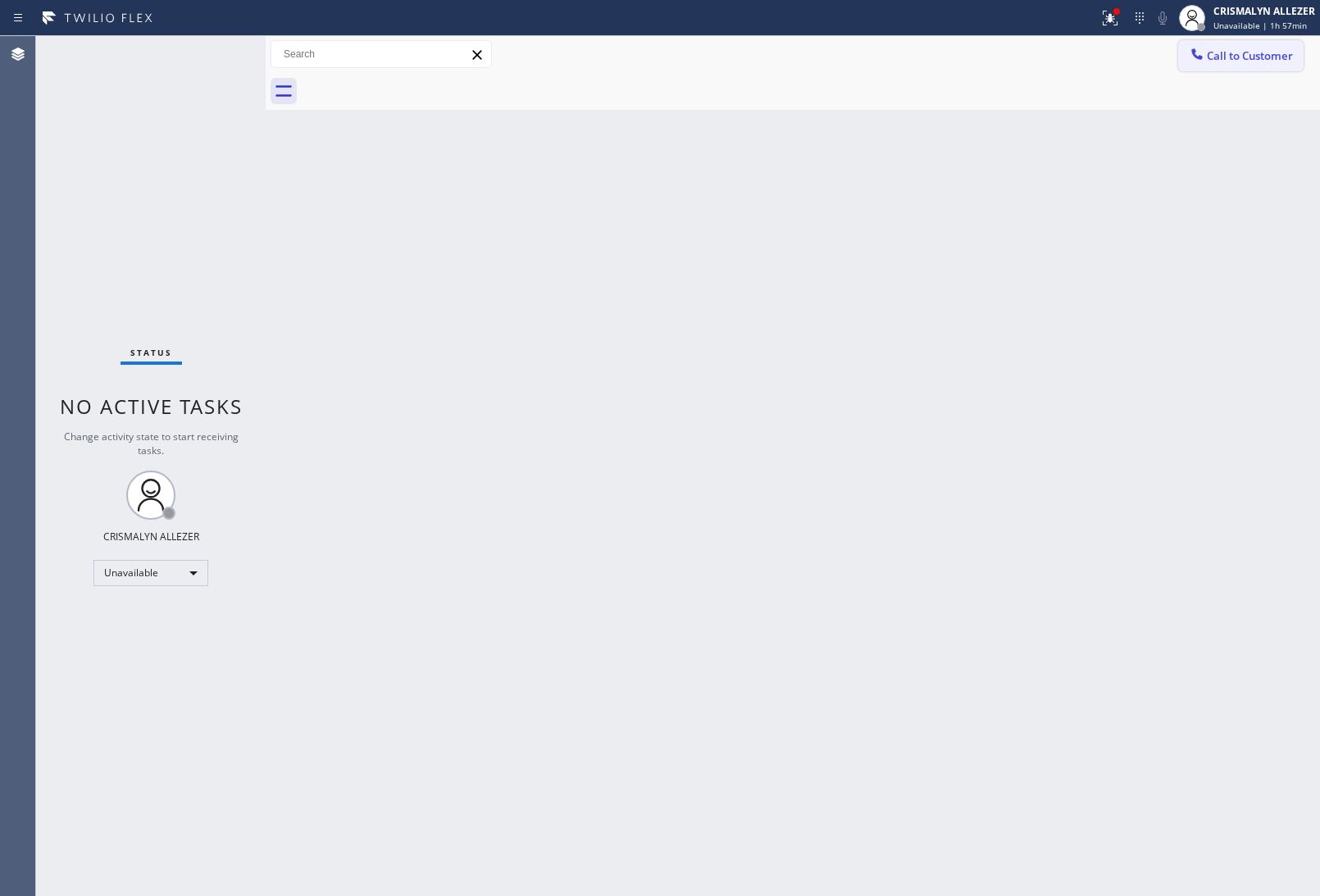
click at [1251, 62] on span "Call to Customer" at bounding box center [1250, 56] width 86 height 15
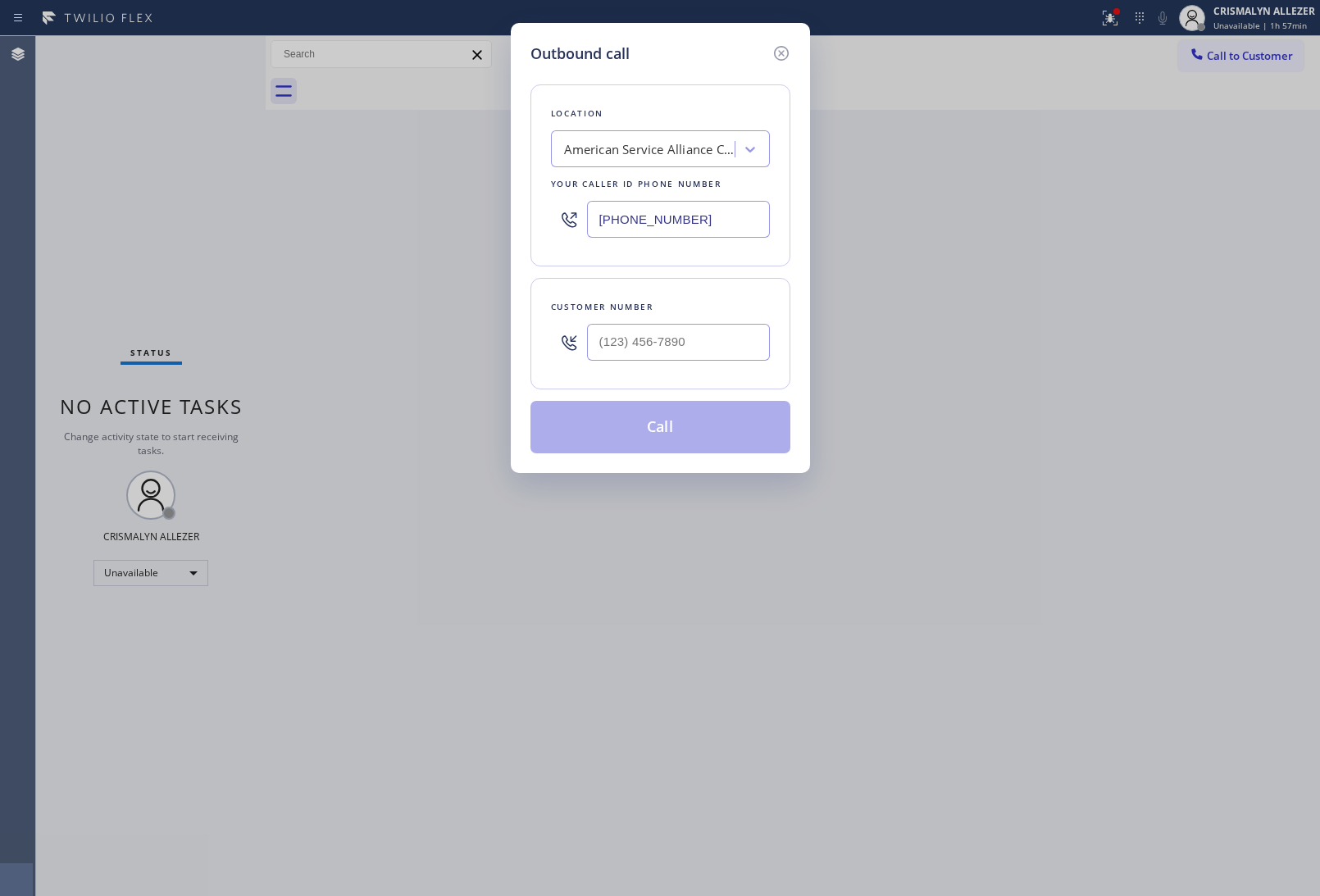
click at [984, 500] on div "Outbound call Location American Service Alliance [GEOGRAPHIC_DATA] Your caller …" at bounding box center [660, 448] width 1320 height 896
click at [674, 339] on input "(___) ___-____" at bounding box center [679, 341] width 183 height 37
paste input "773) 681-4423"
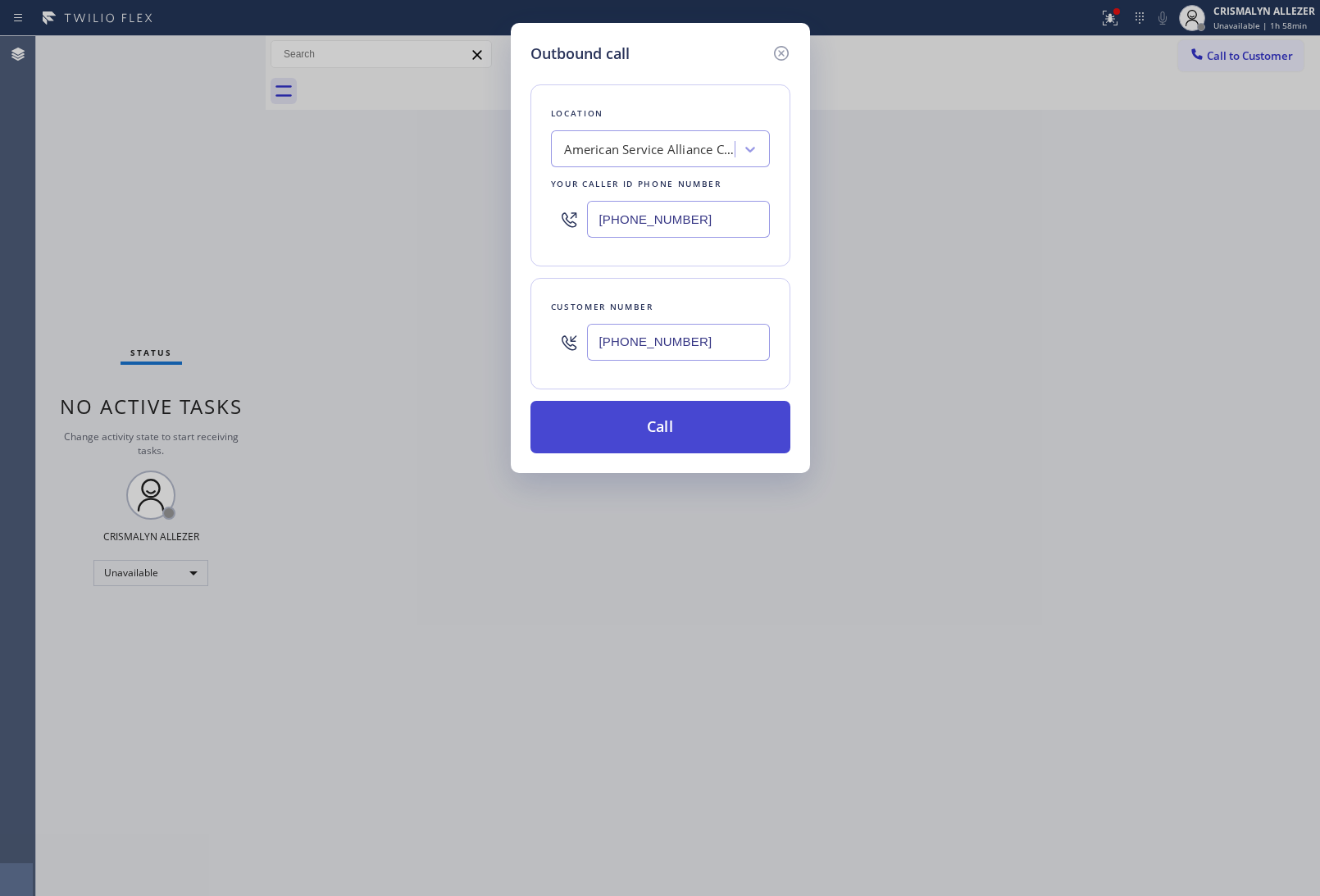
type input "[PHONE_NUMBER]"
click at [663, 424] on button "Call" at bounding box center [661, 426] width 260 height 52
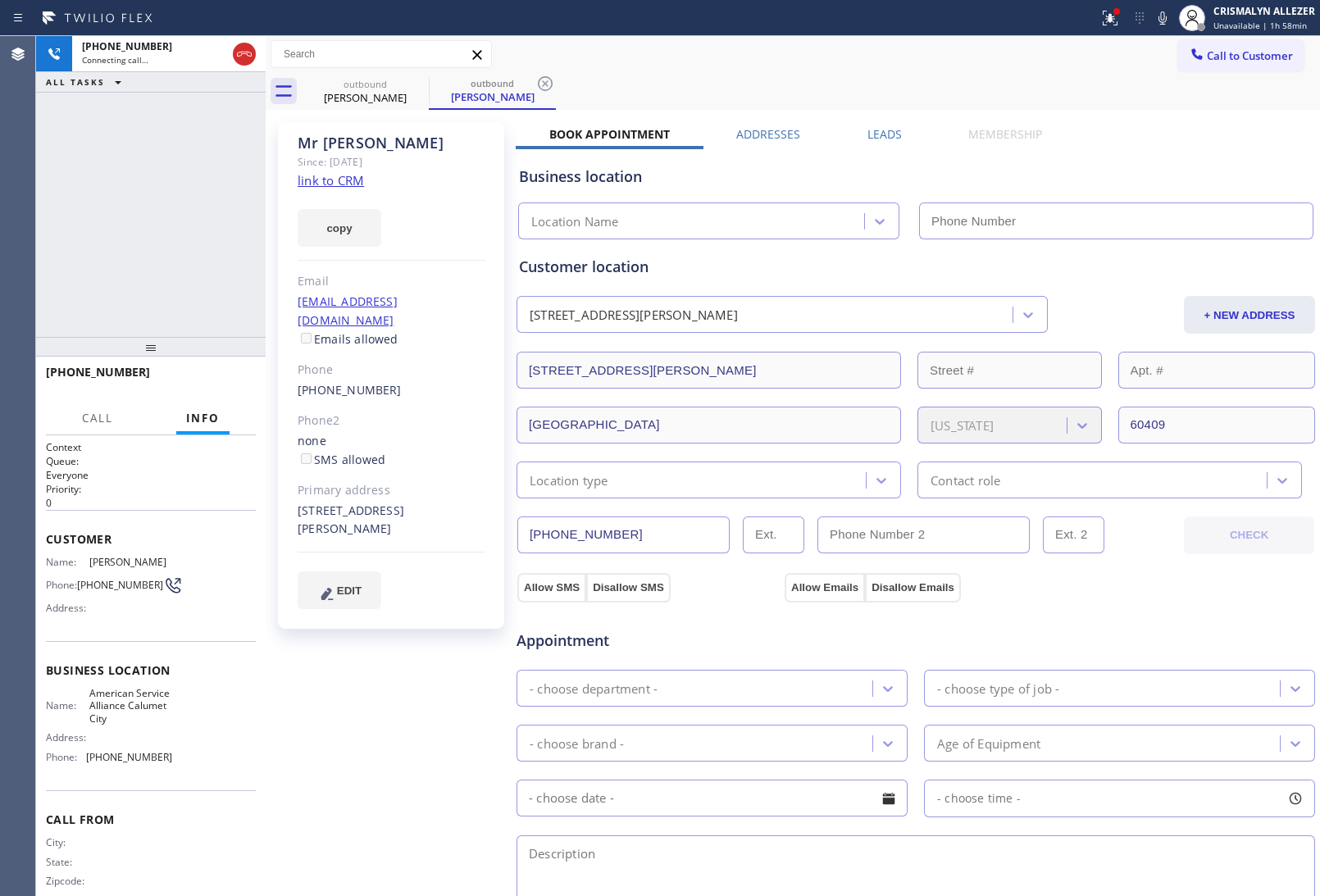
type input "[PHONE_NUMBER]"
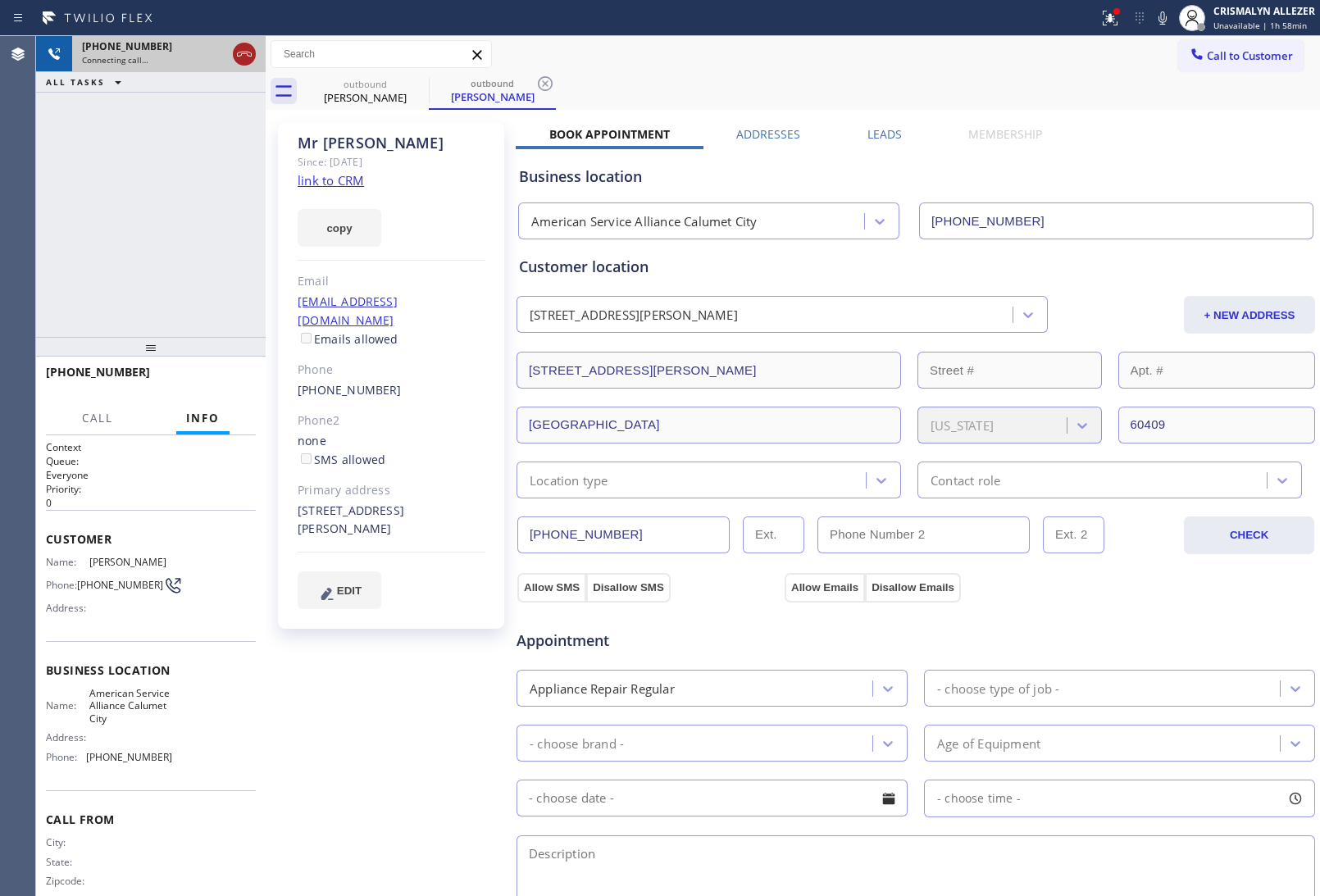
click at [244, 57] on icon at bounding box center [244, 54] width 20 height 20
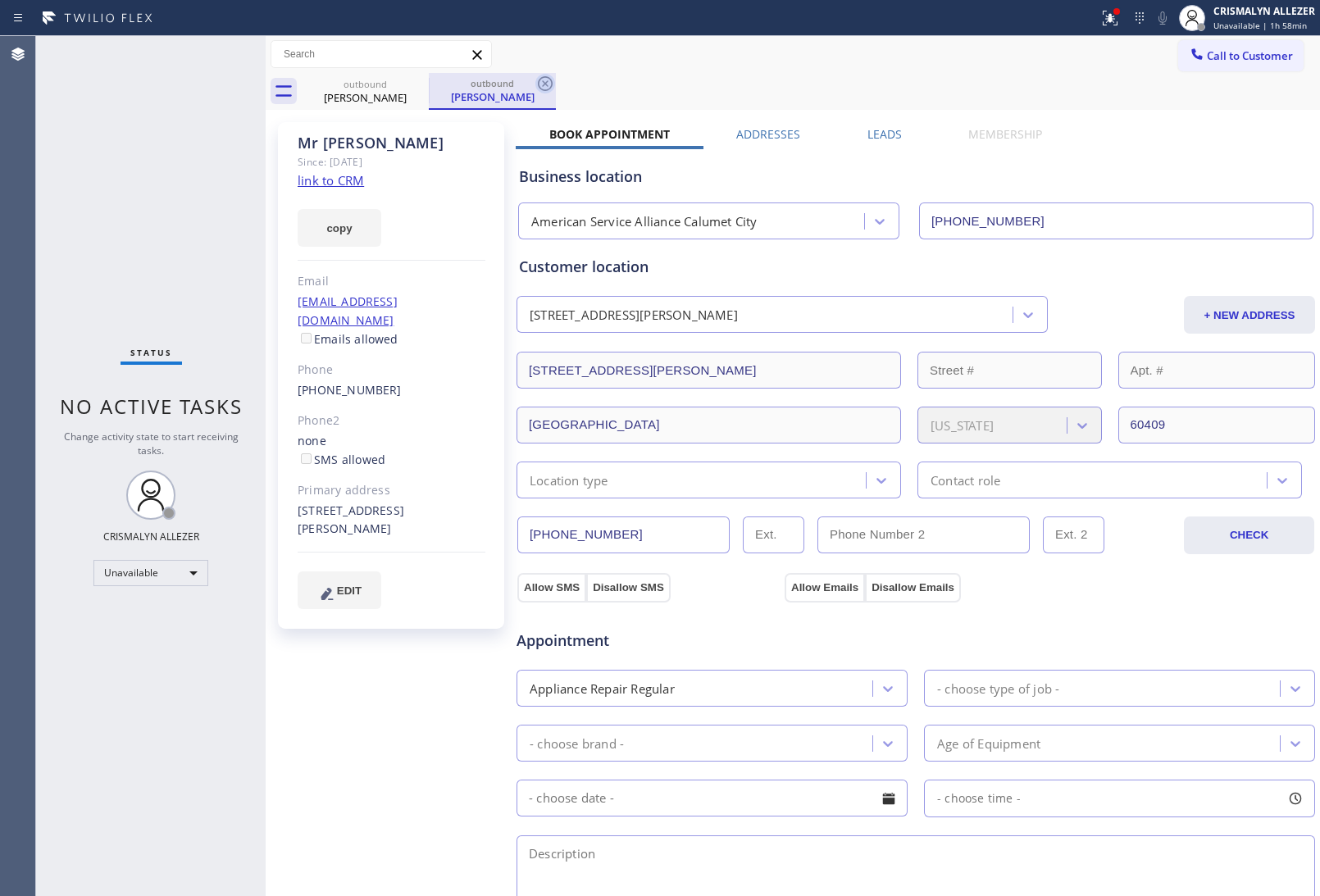
click at [548, 85] on icon at bounding box center [545, 83] width 20 height 20
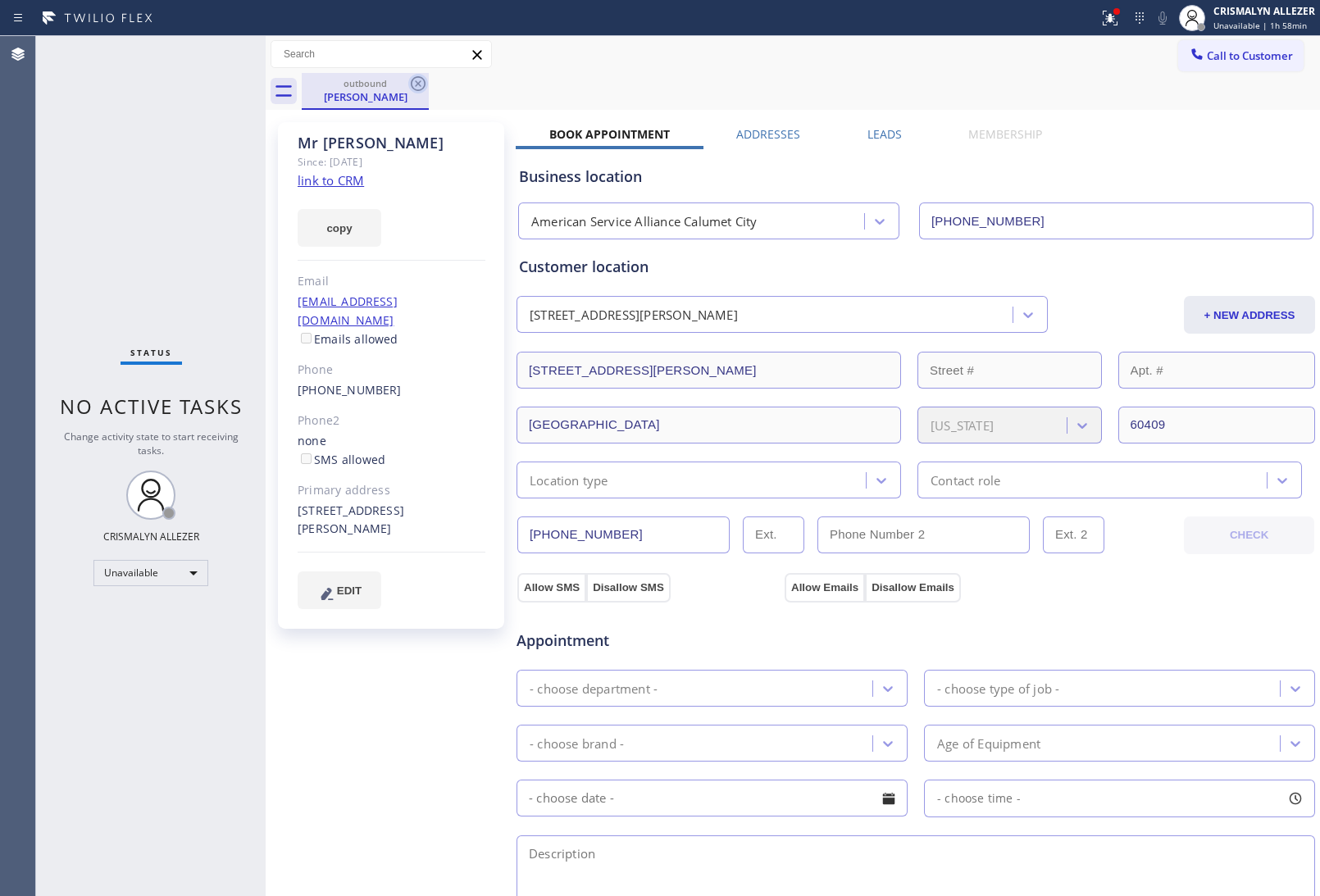
click at [414, 87] on icon at bounding box center [418, 83] width 20 height 20
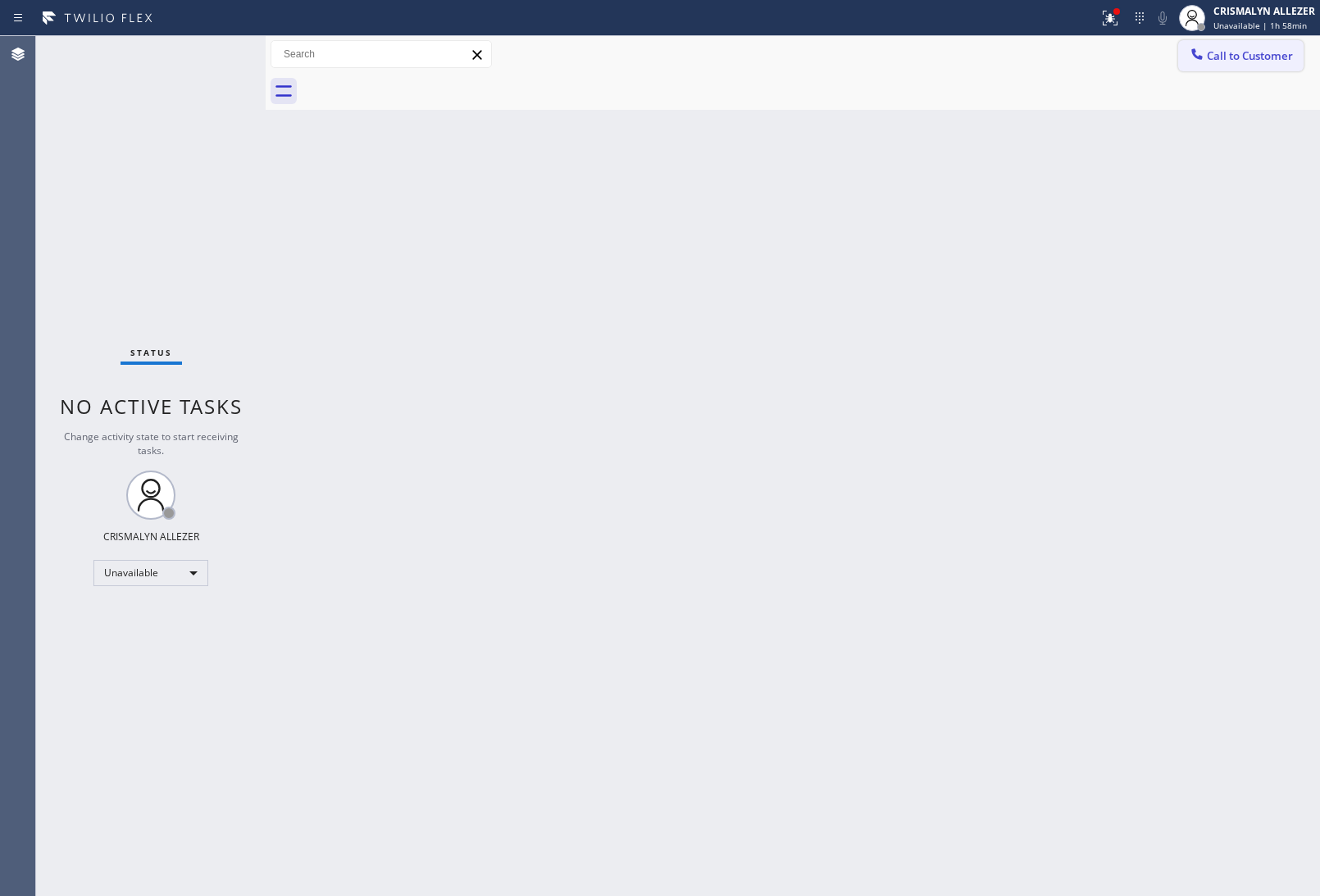
click at [1244, 60] on span "Call to Customer" at bounding box center [1250, 56] width 86 height 15
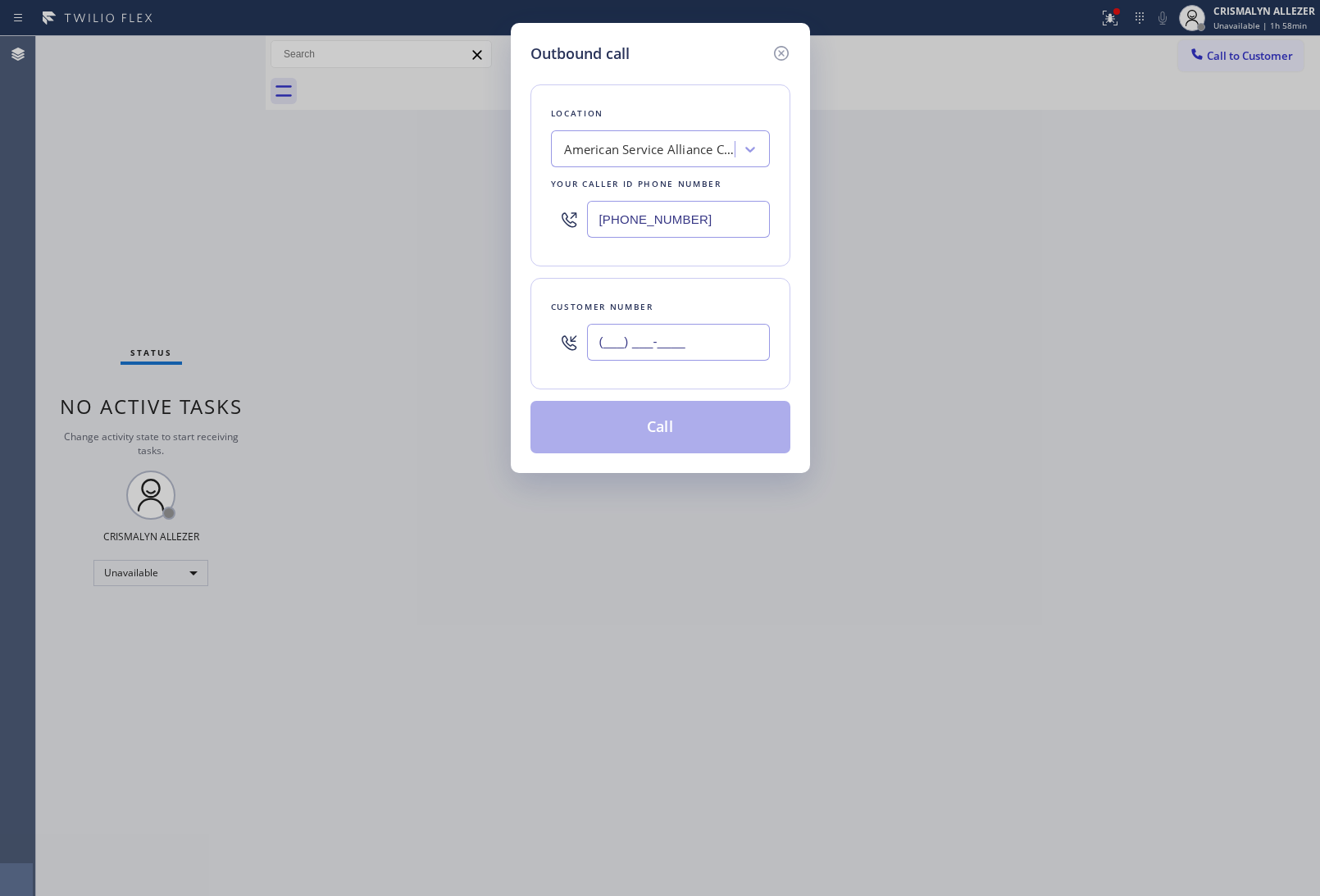
click at [714, 341] on input "(___) ___-____" at bounding box center [679, 341] width 183 height 37
paste input "773) 681-4423"
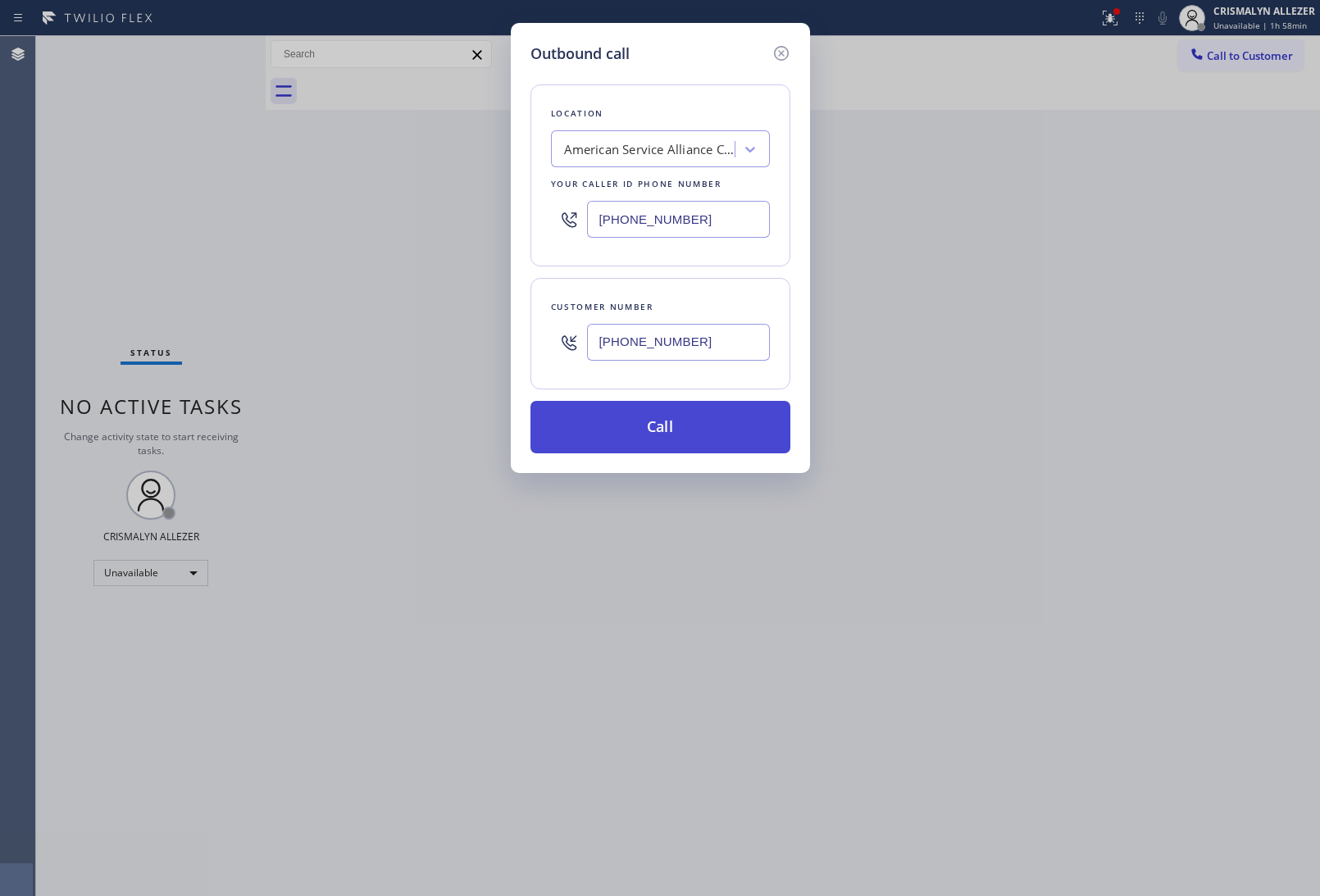
type input "[PHONE_NUMBER]"
click at [678, 438] on button "Call" at bounding box center [661, 426] width 260 height 52
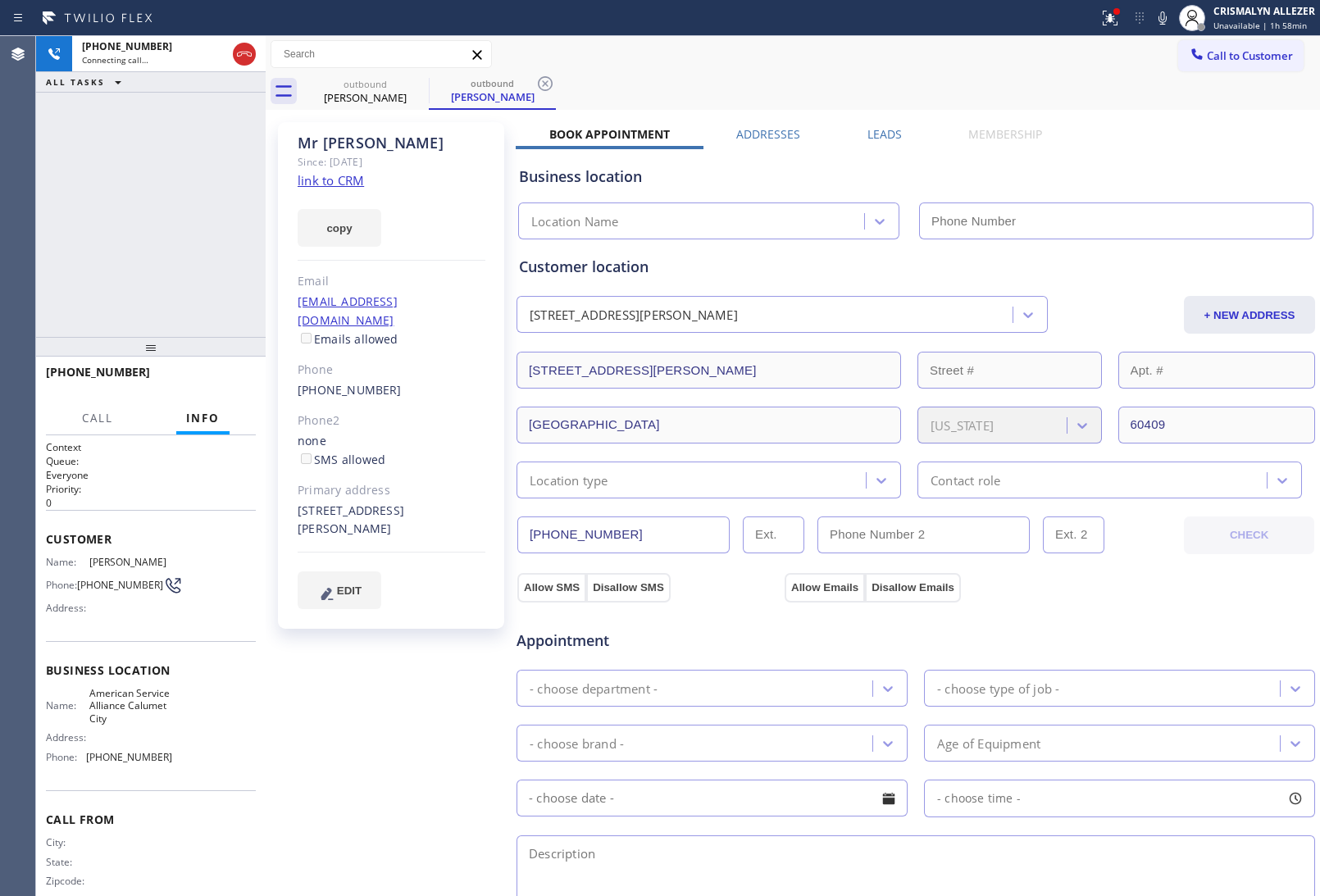
type input "[PHONE_NUMBER]"
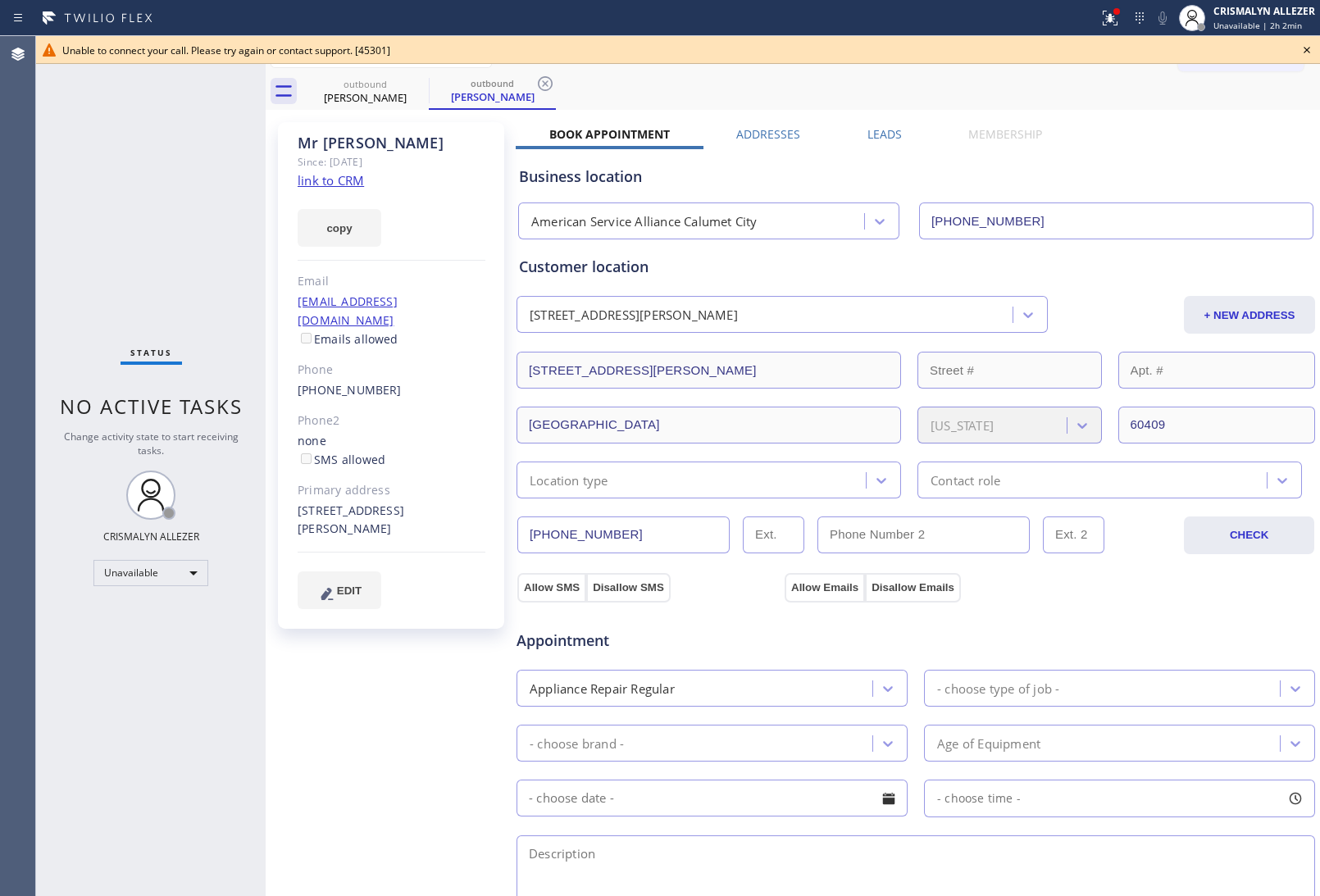
click at [1299, 49] on icon at bounding box center [1306, 50] width 20 height 20
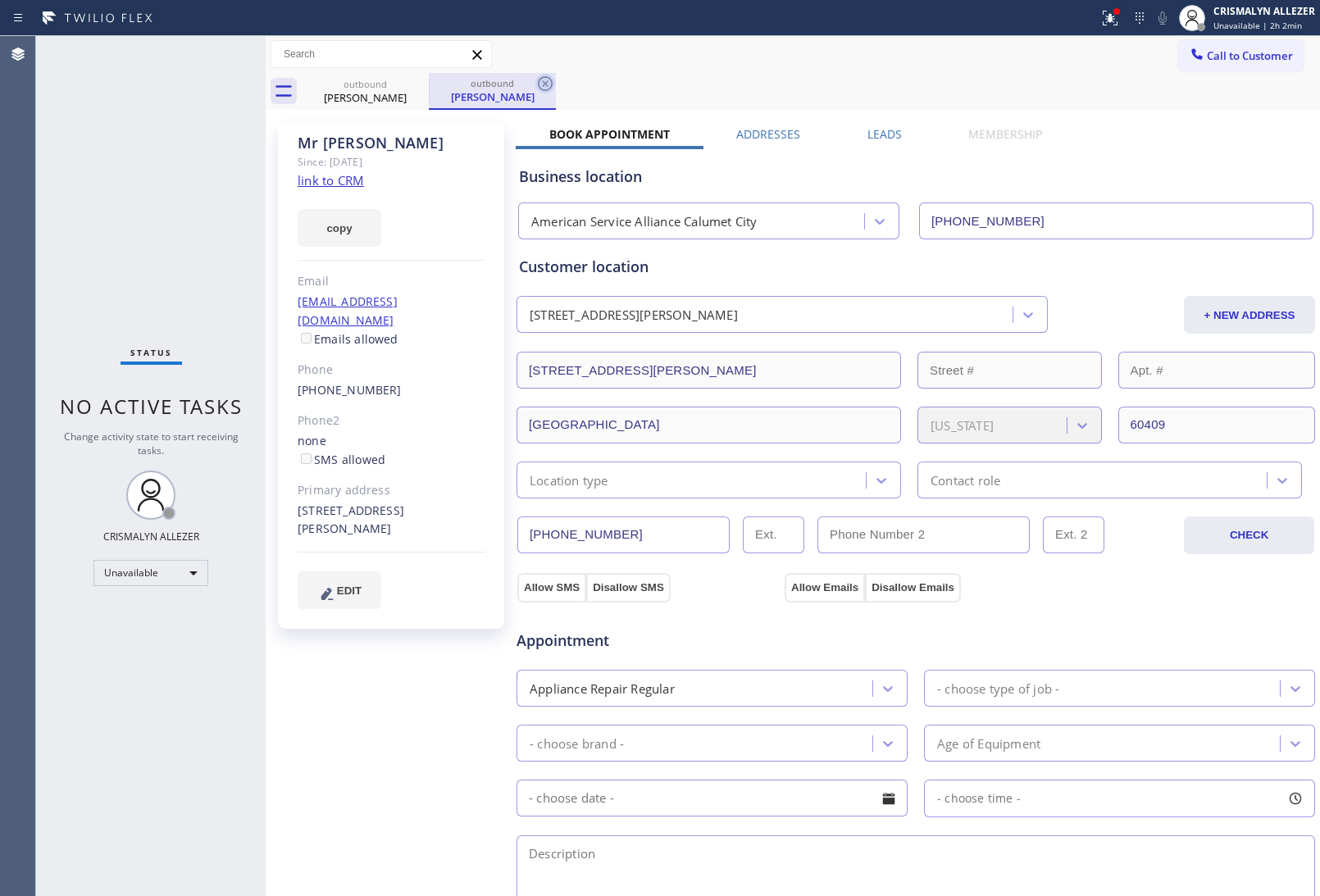
drag, startPoint x: 546, startPoint y: 83, endPoint x: 395, endPoint y: 92, distance: 151.3
click at [545, 83] on icon at bounding box center [544, 83] width 15 height 15
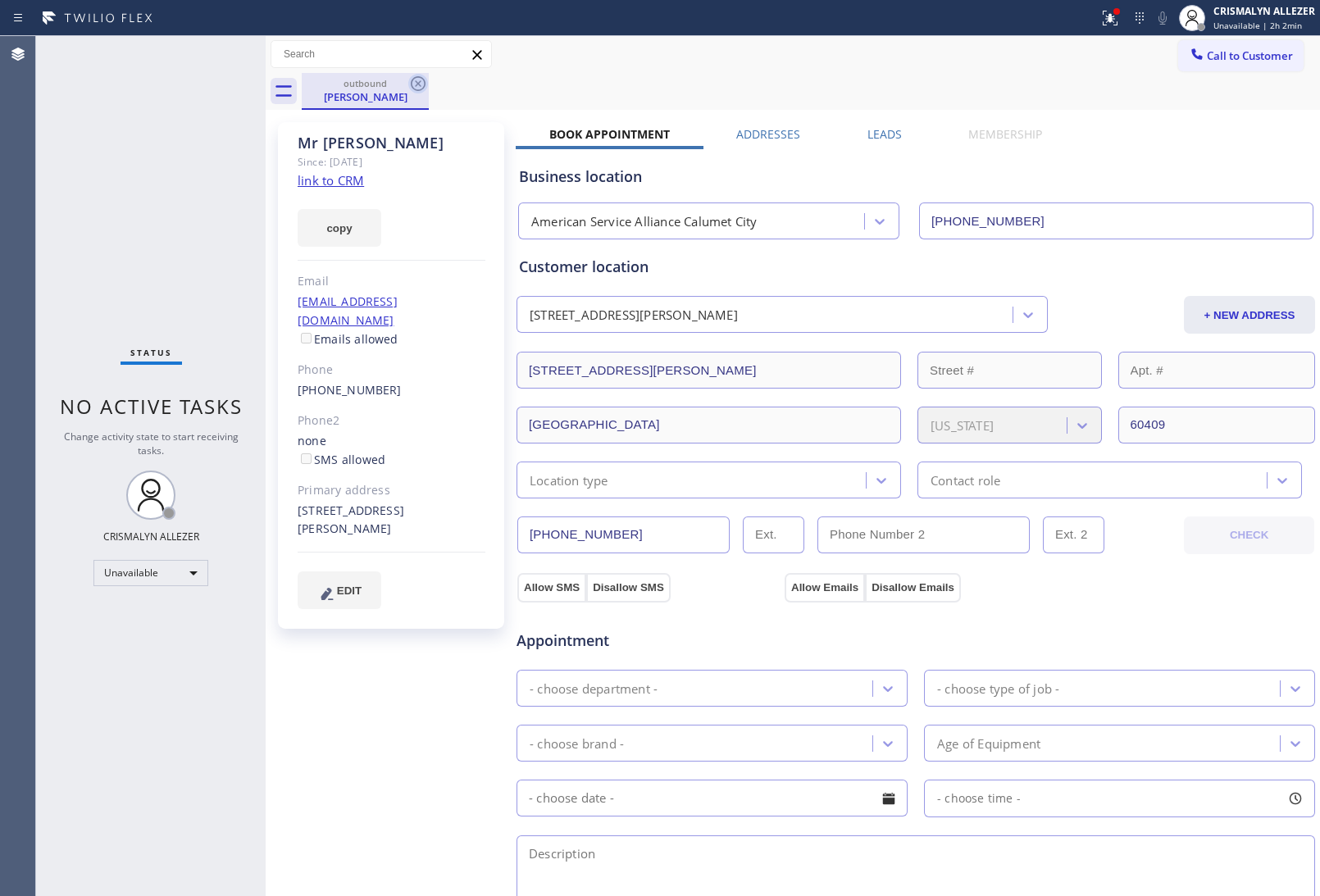
click at [410, 84] on icon at bounding box center [418, 83] width 20 height 20
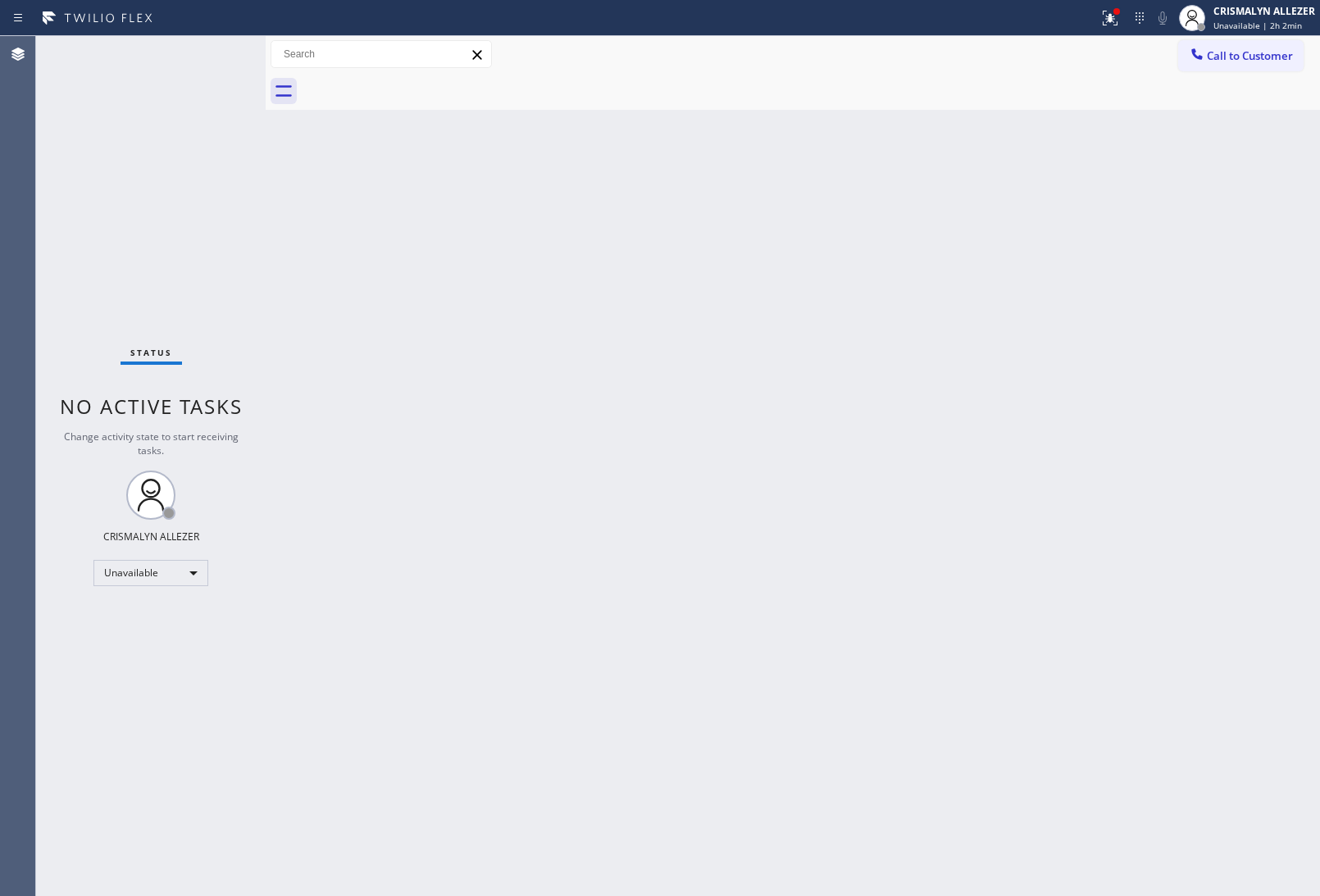
drag, startPoint x: 1216, startPoint y: 62, endPoint x: 1166, endPoint y: 91, distance: 57.8
click at [1218, 62] on span "Call to Customer" at bounding box center [1250, 56] width 86 height 15
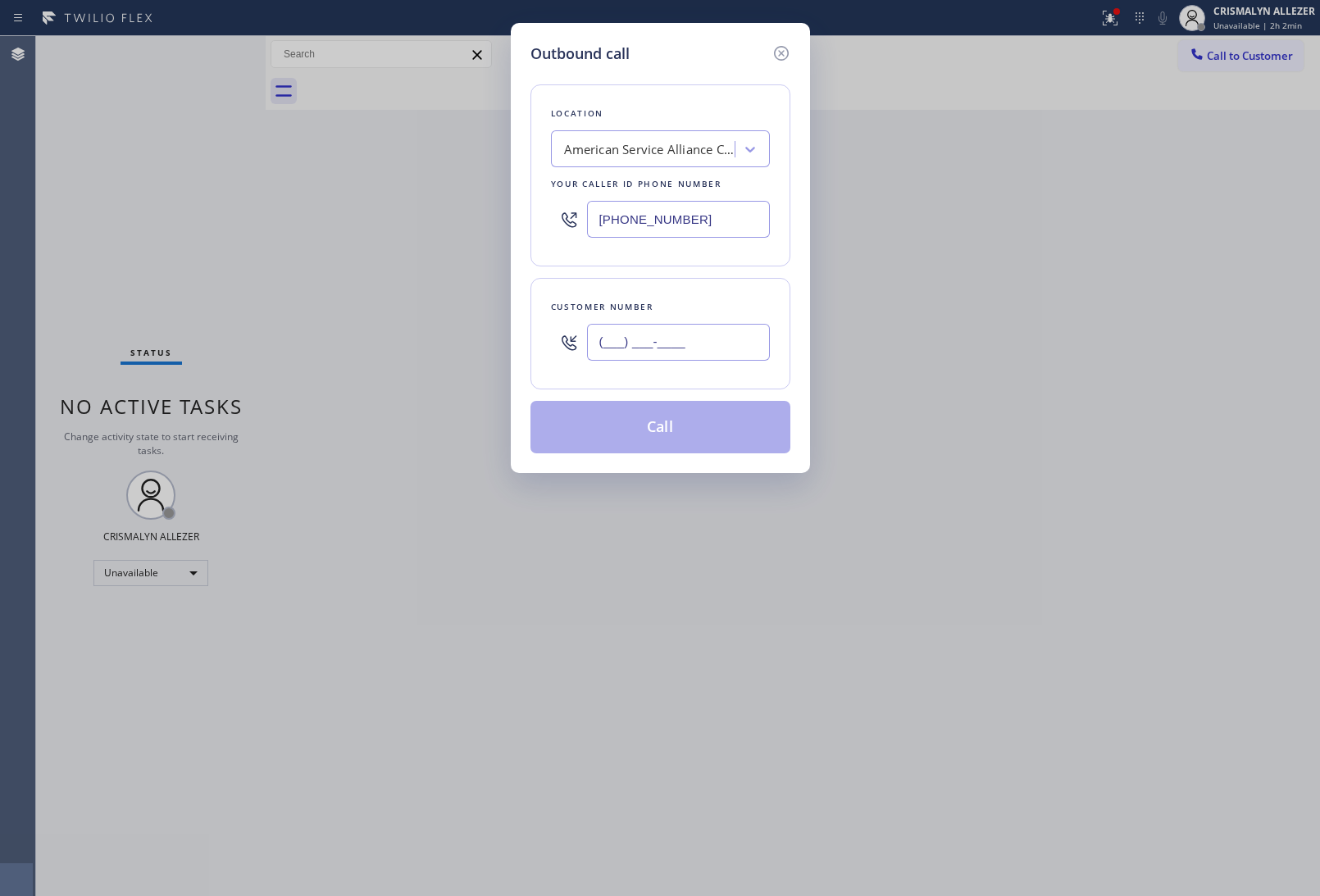
click at [752, 339] on input "(___) ___-____" at bounding box center [679, 341] width 183 height 37
paste input "303) 931-0962"
type input "[PHONE_NUMBER]"
click at [667, 157] on div "American Service Alliance Calumet City" at bounding box center [650, 150] width 172 height 19
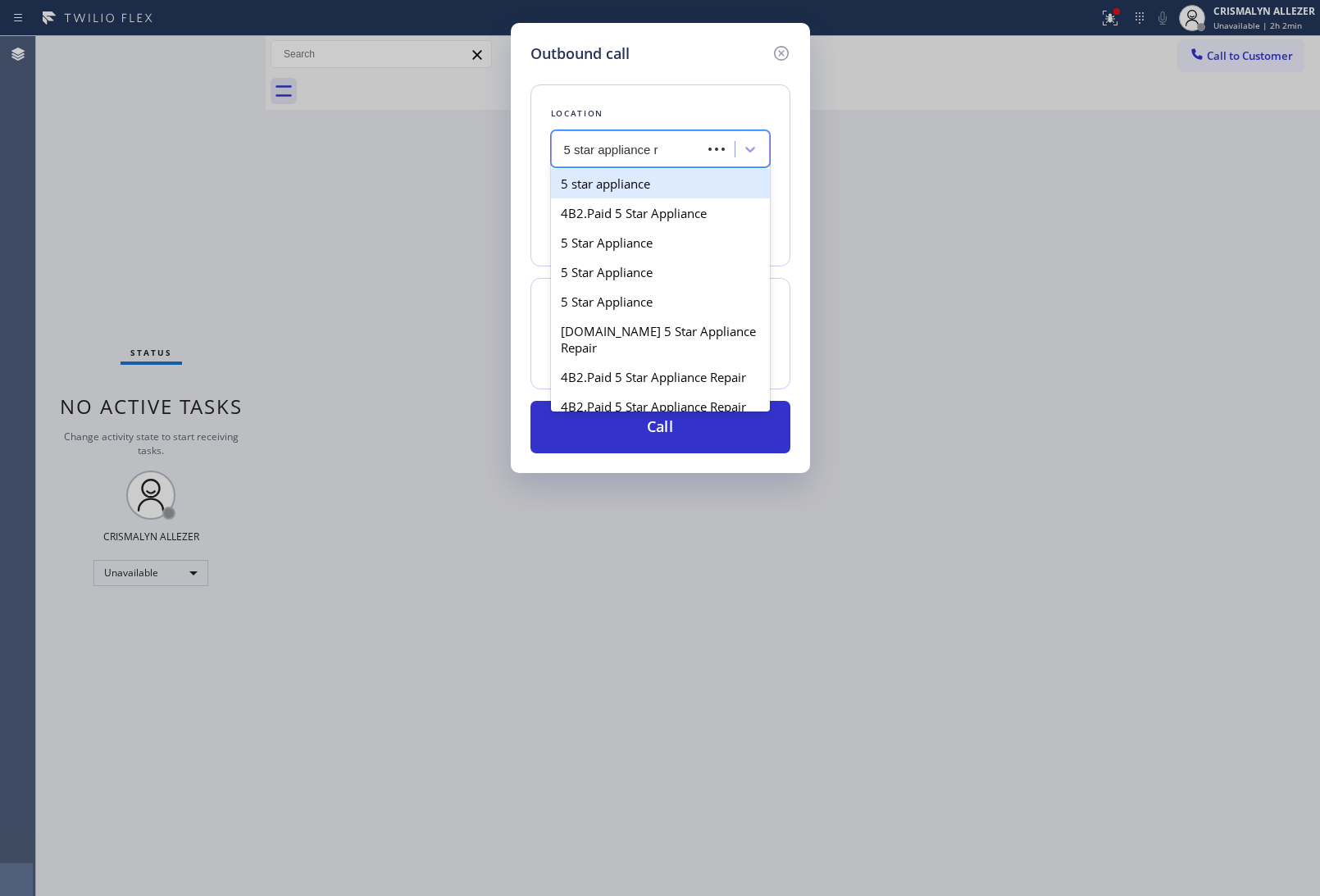
type input "5 star appliance re"
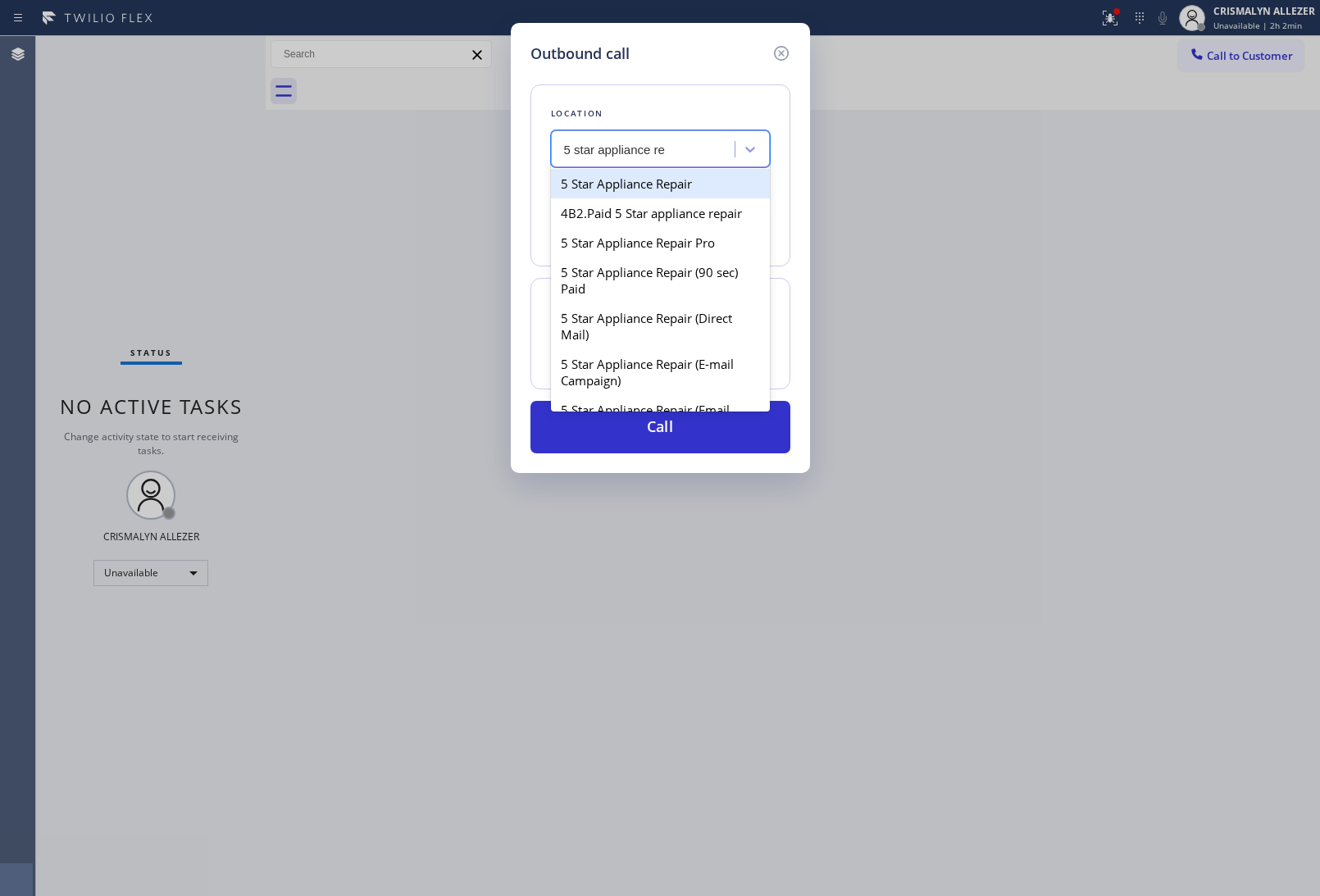
click at [670, 193] on div "5 Star Appliance Repair" at bounding box center [661, 183] width 219 height 29
type input "[PHONE_NUMBER]"
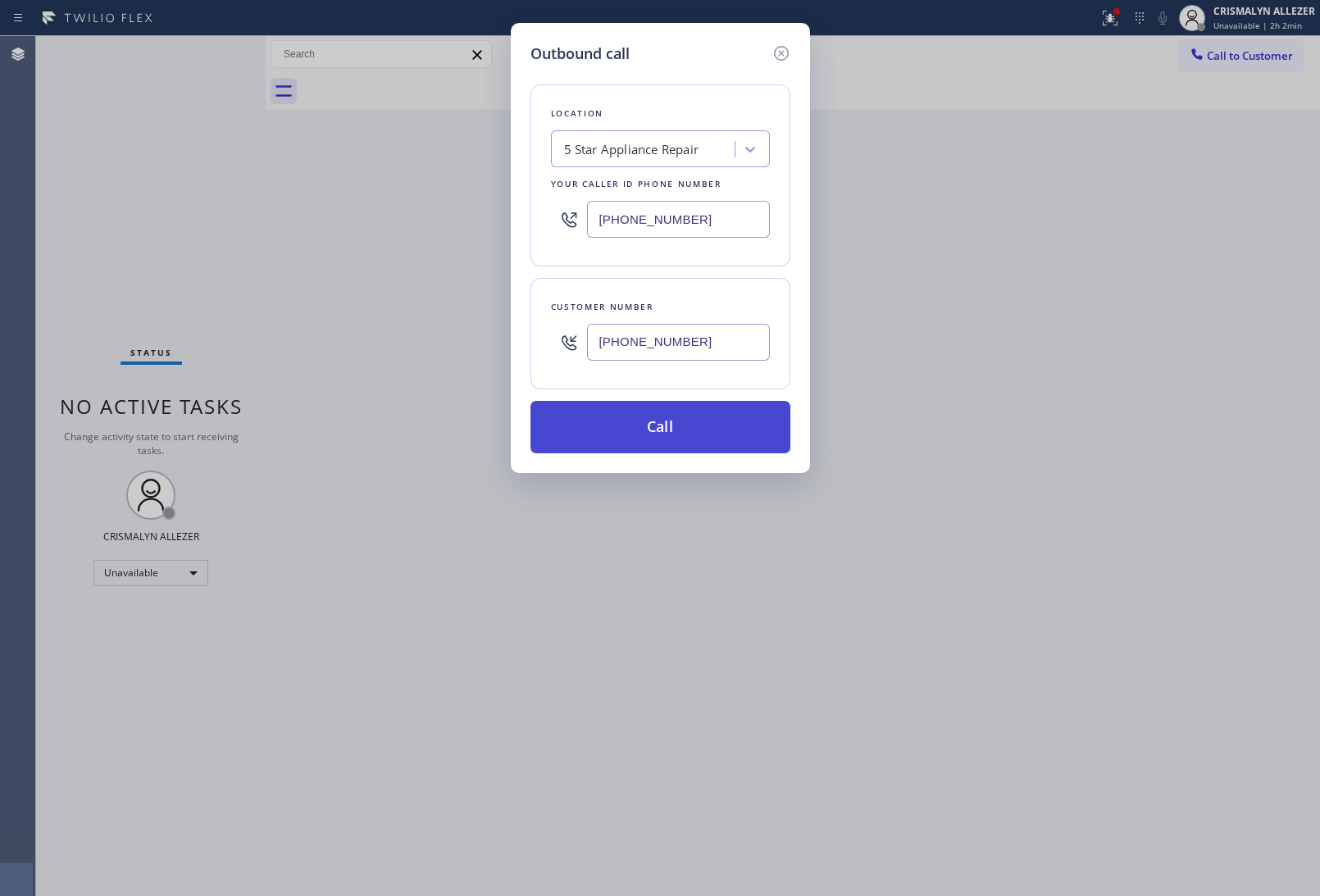
click at [681, 439] on button "Call" at bounding box center [661, 426] width 260 height 52
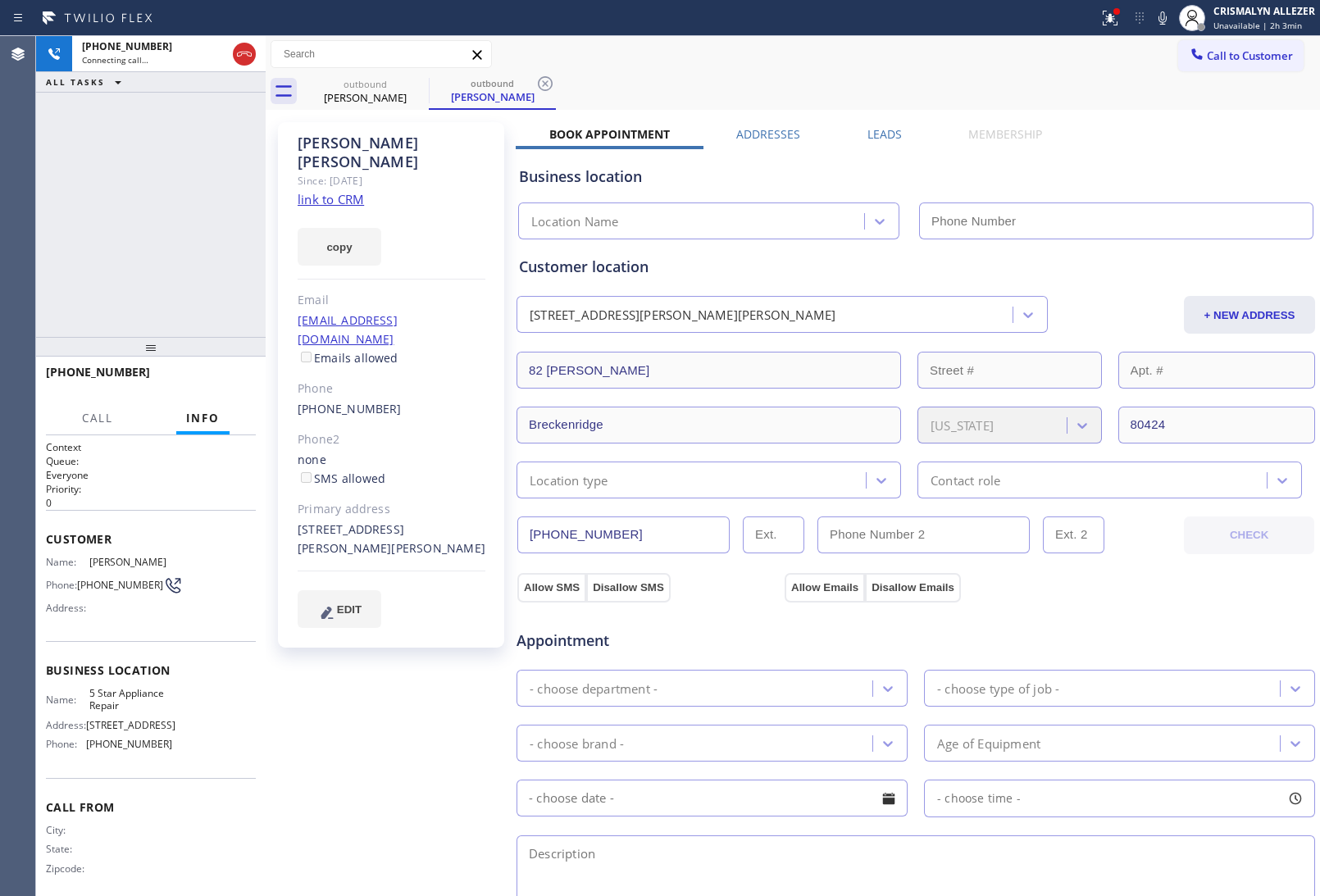
type input "[PHONE_NUMBER]"
click at [217, 378] on span "HANG UP" at bounding box center [217, 379] width 50 height 11
click at [217, 378] on span "COMPLETE" at bounding box center [214, 379] width 56 height 11
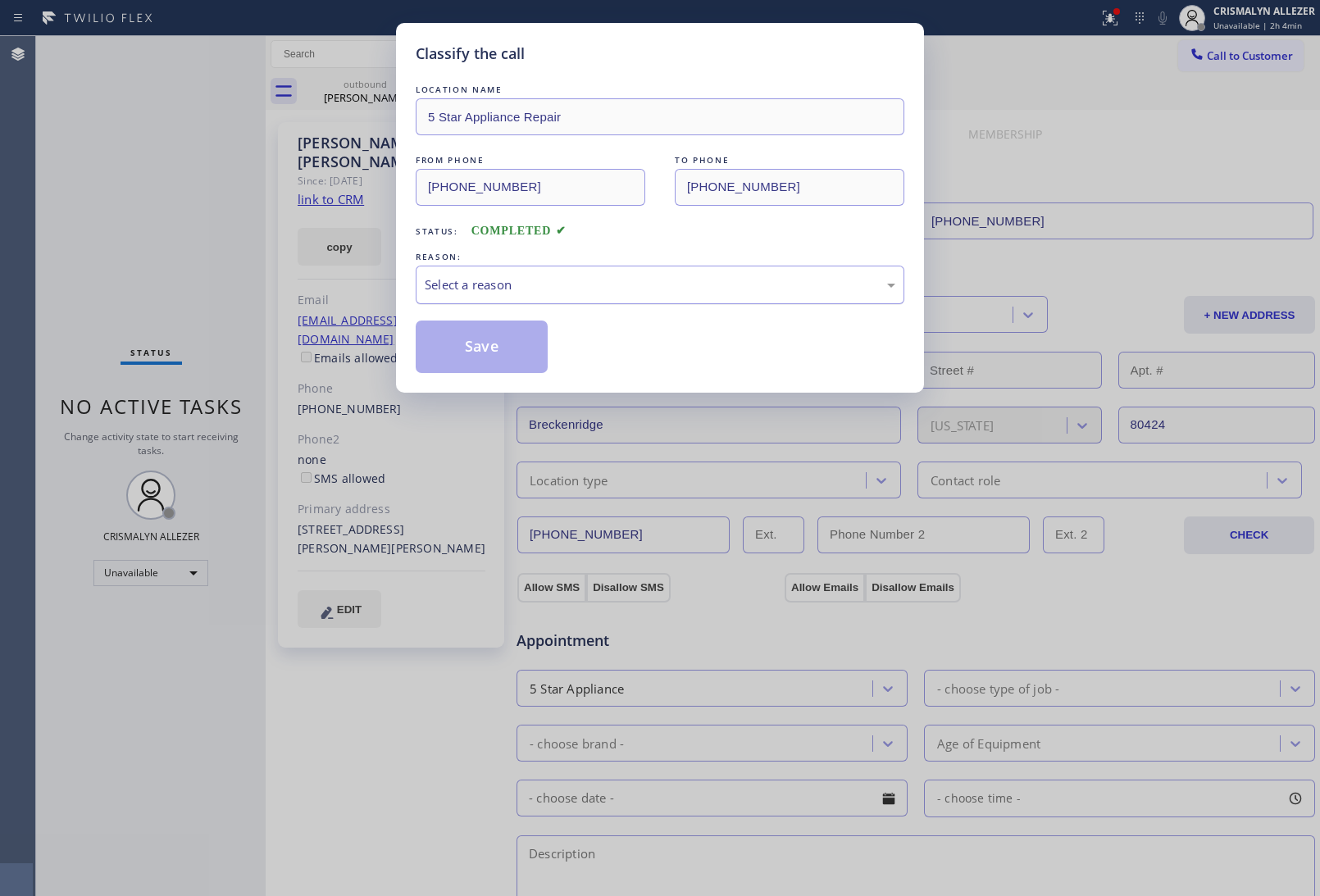
click at [720, 285] on div "Select a reason" at bounding box center [660, 285] width 471 height 19
click at [519, 358] on button "Save" at bounding box center [482, 347] width 132 height 52
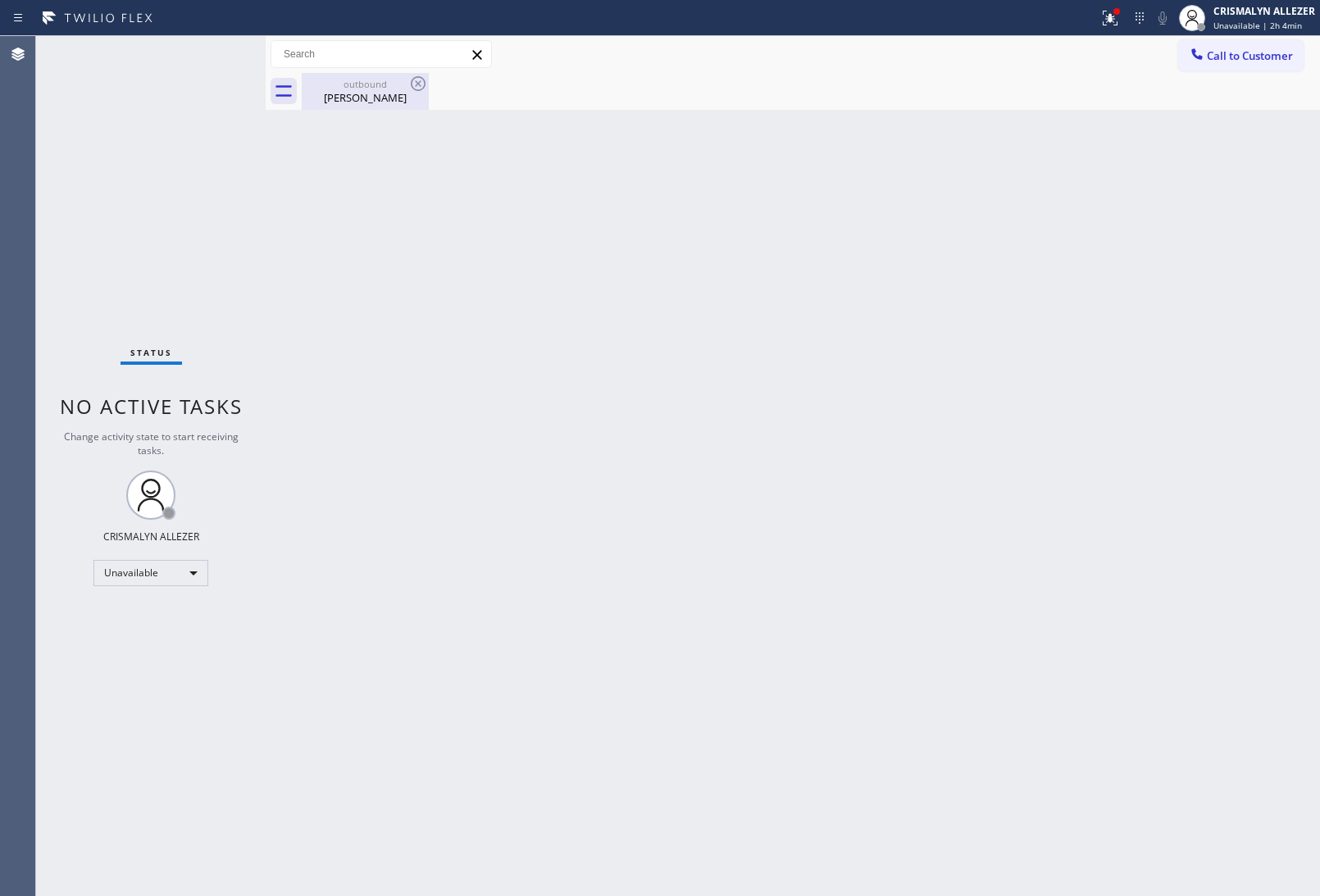
click at [378, 104] on div "[PERSON_NAME]" at bounding box center [365, 97] width 124 height 15
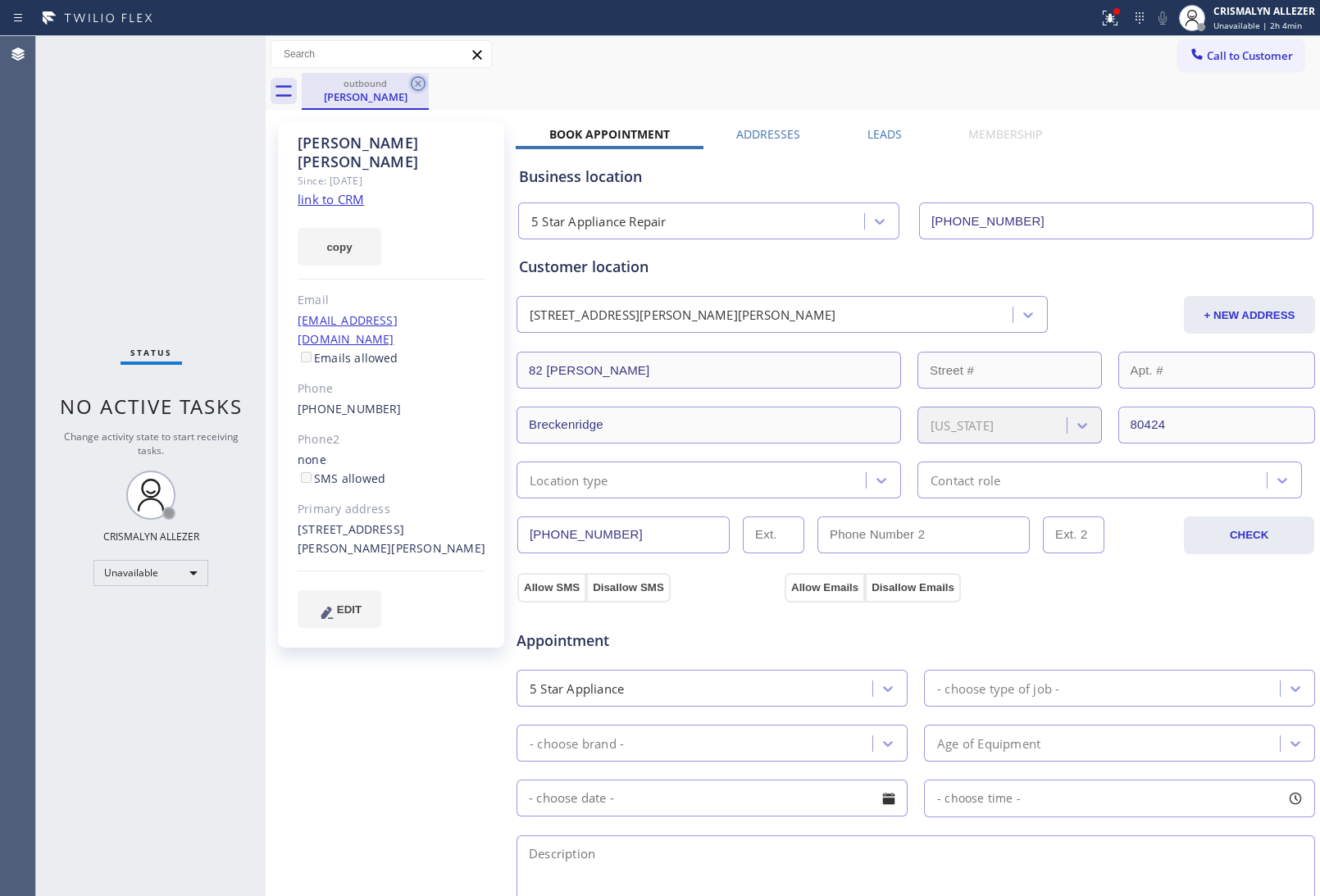
click at [415, 86] on icon at bounding box center [418, 83] width 20 height 20
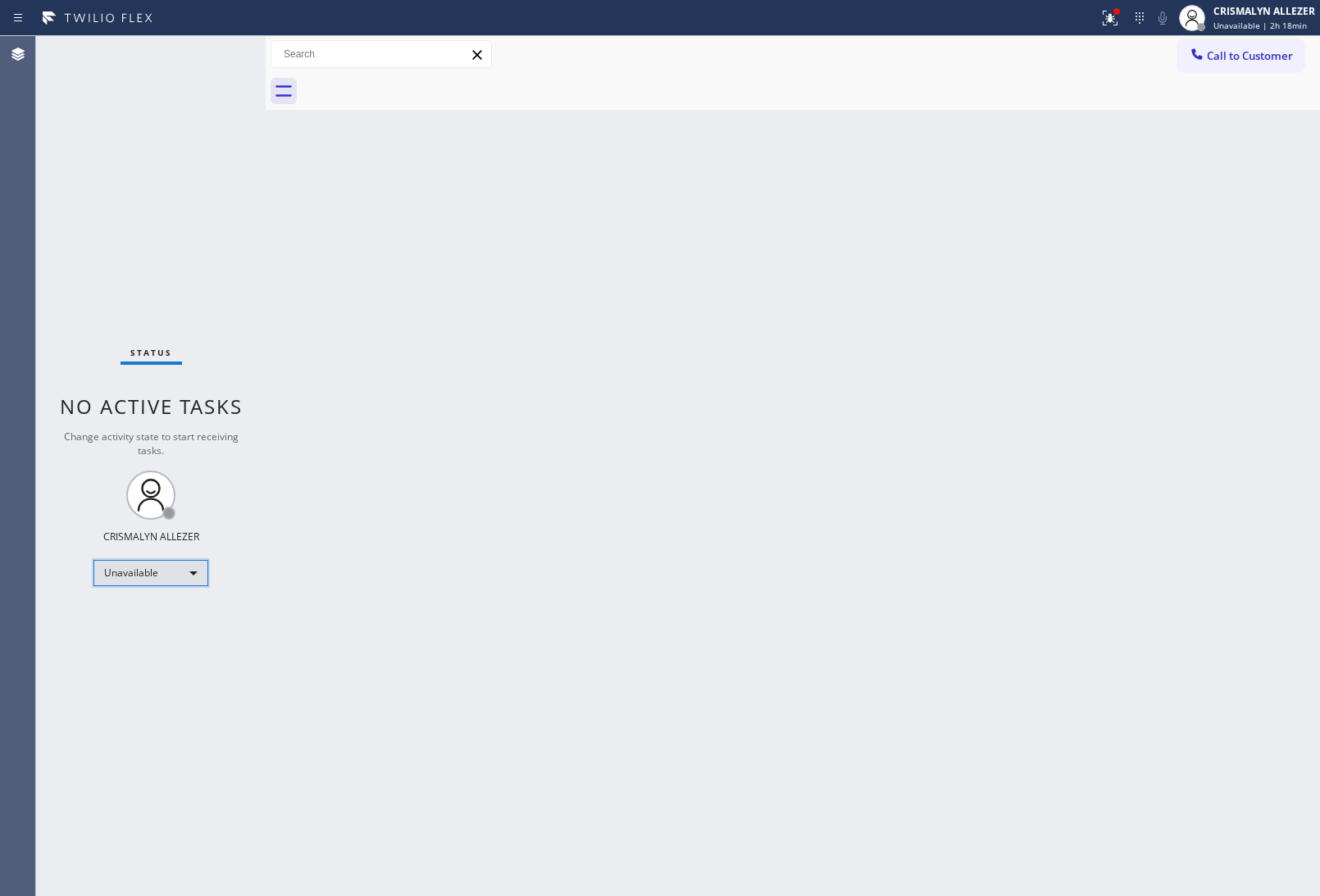
click at [198, 575] on div "Unavailable" at bounding box center [151, 573] width 115 height 27
click at [169, 656] on li "Break" at bounding box center [150, 656] width 111 height 20
click at [1297, 195] on div "Back to Dashboard Change Sender ID Customers Technicians Select a contact Outbo…" at bounding box center [793, 466] width 1055 height 860
click at [186, 578] on div "Break" at bounding box center [151, 573] width 115 height 27
click at [166, 635] on li "Unavailable" at bounding box center [150, 636] width 111 height 20
